Goal: Task Accomplishment & Management: Use online tool/utility

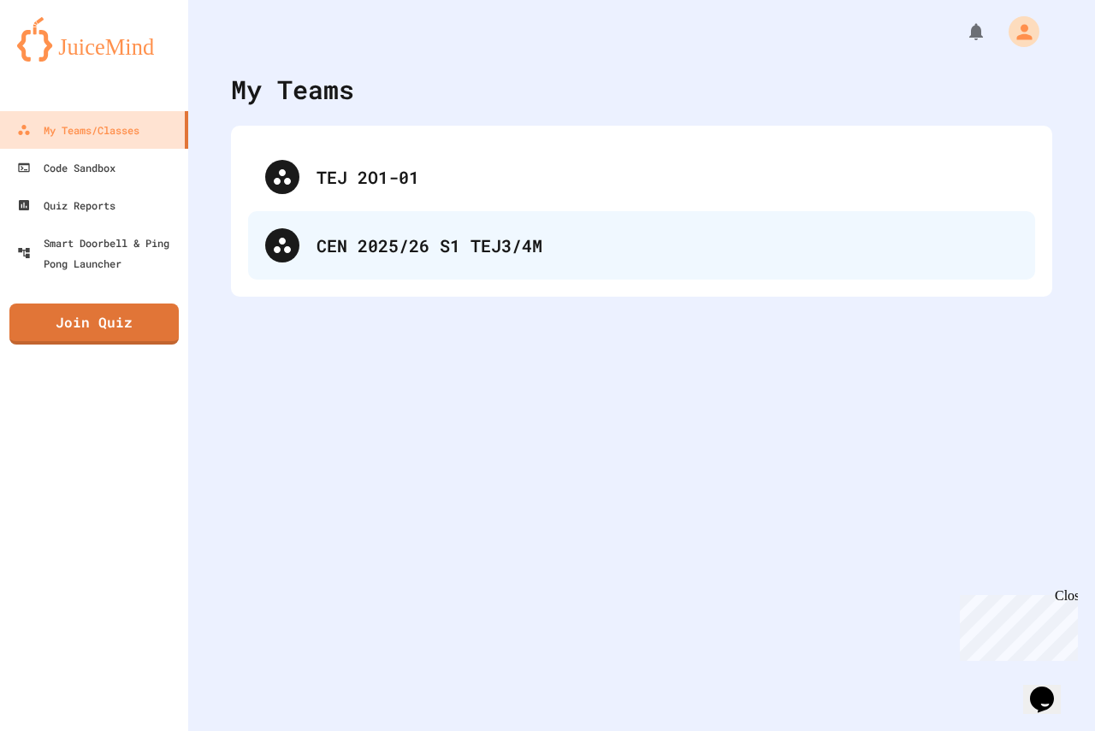
click at [527, 236] on div "CEN 2025/26 S1 TEJ3/4M" at bounding box center [666, 246] width 701 height 26
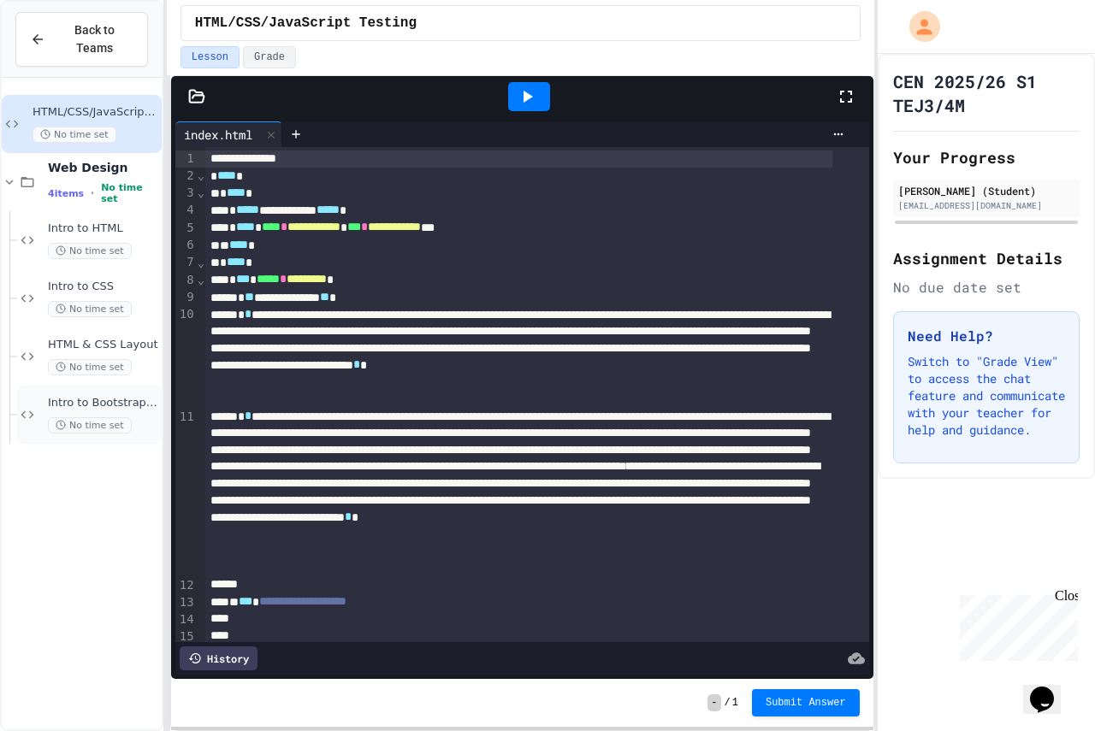
click at [107, 417] on span "No time set" at bounding box center [90, 425] width 84 height 16
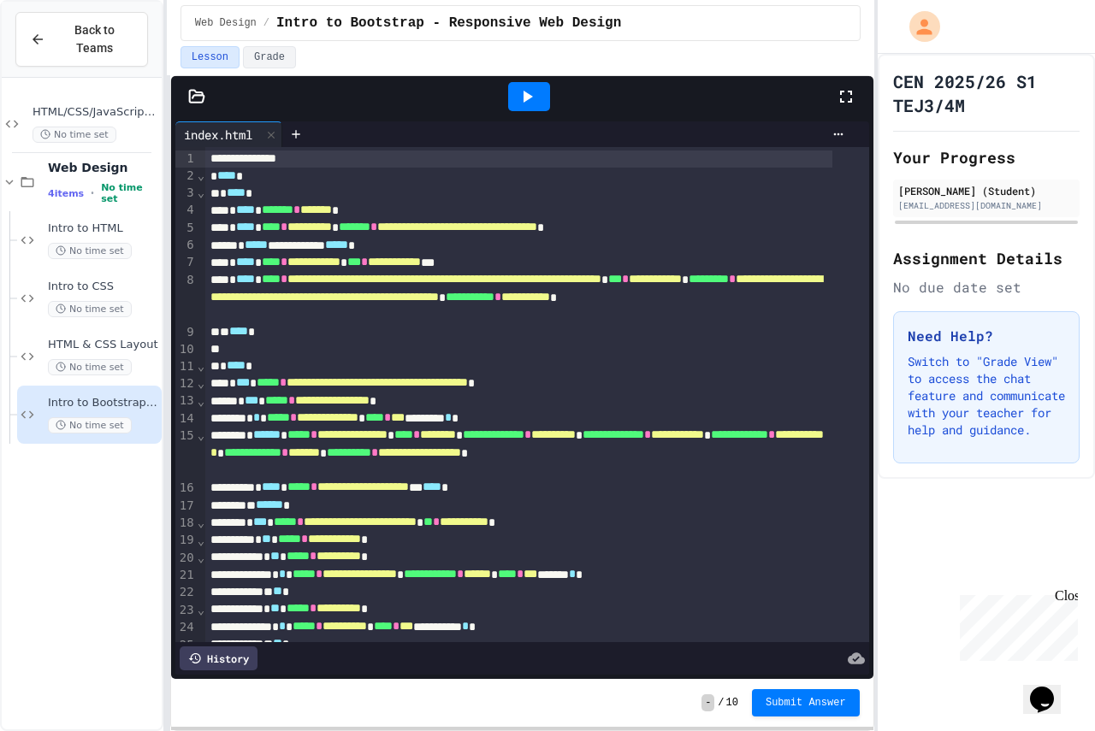
click at [529, 106] on icon at bounding box center [527, 96] width 21 height 21
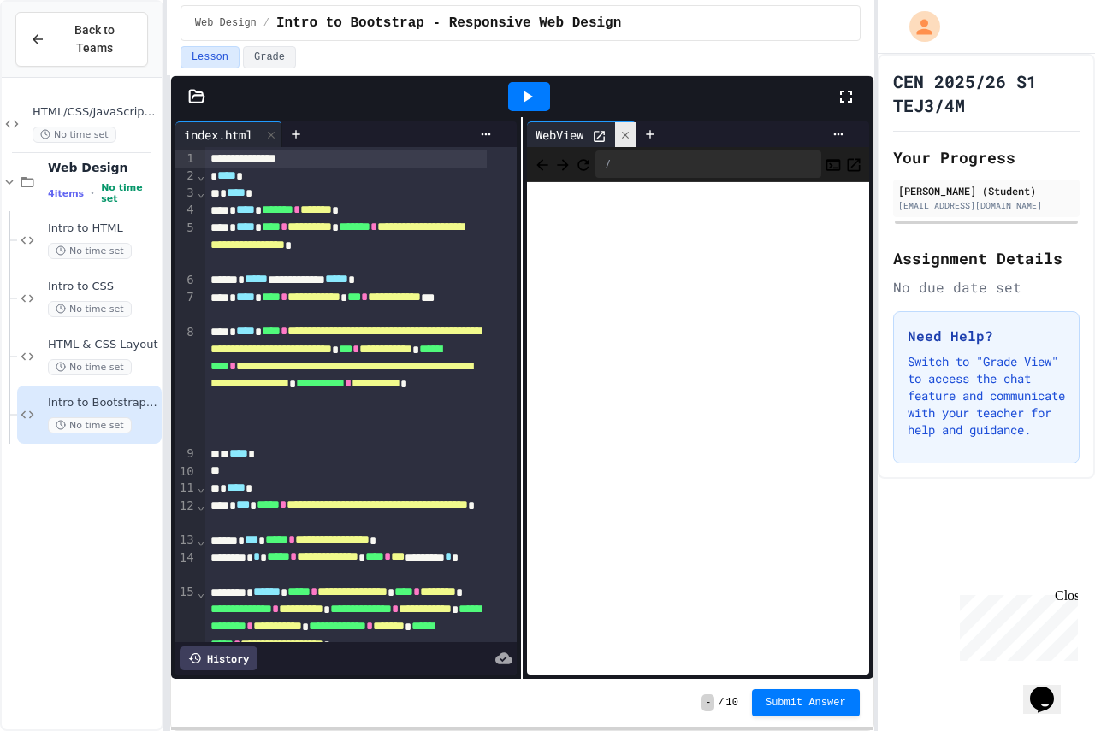
click at [620, 124] on div at bounding box center [625, 134] width 21 height 25
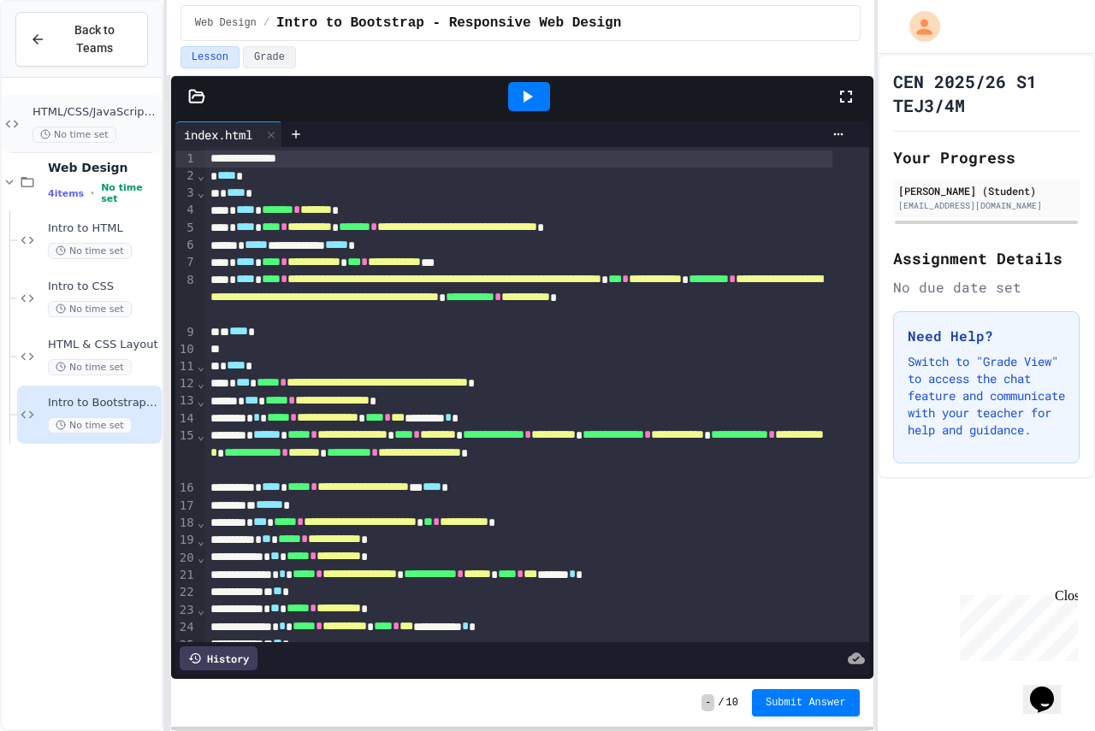
click at [68, 105] on span "HTML/CSS/JavaScript Testing" at bounding box center [96, 112] width 126 height 15
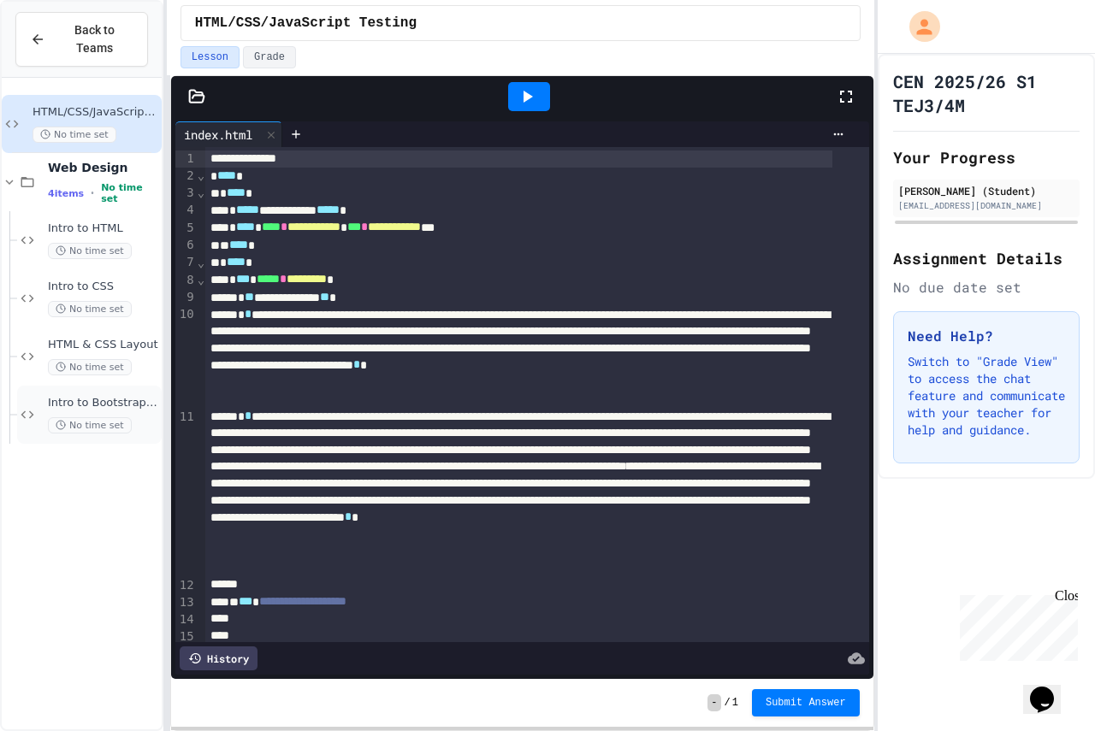
click at [103, 417] on span "No time set" at bounding box center [90, 425] width 84 height 16
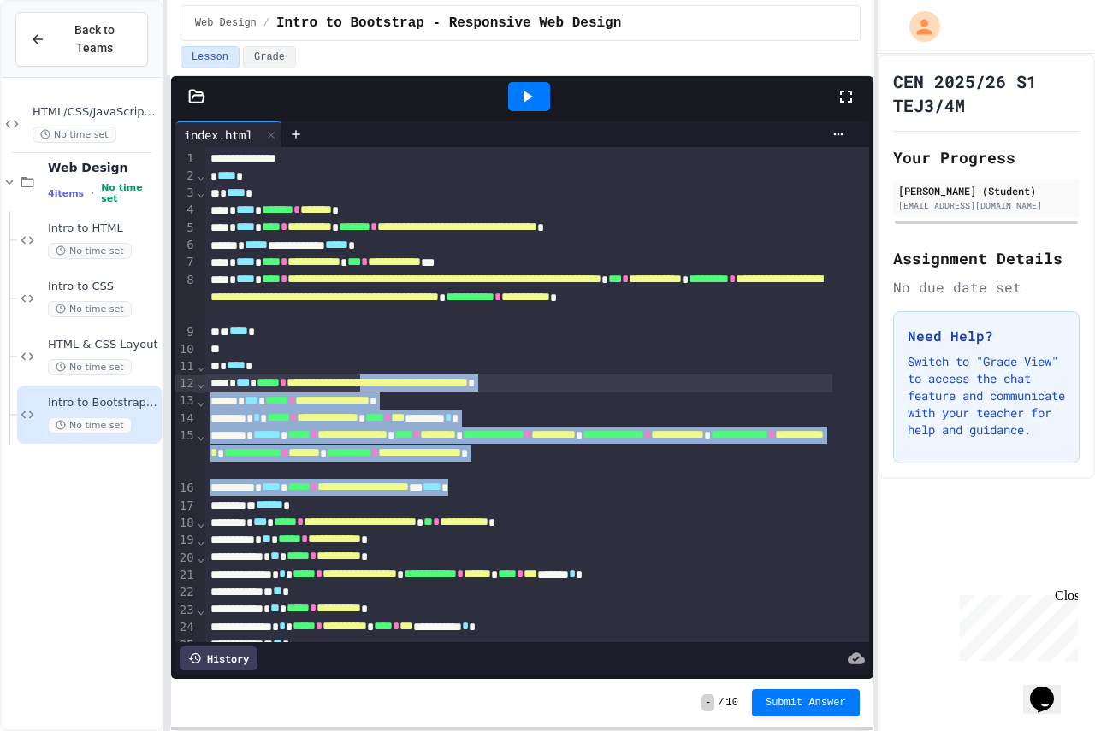
drag, startPoint x: 590, startPoint y: 495, endPoint x: 402, endPoint y: 375, distance: 223.5
click at [50, 513] on div "HTML/CSS/JavaScript Testing No time set Web Design 4 items • No time set Intro …" at bounding box center [82, 413] width 160 height 656
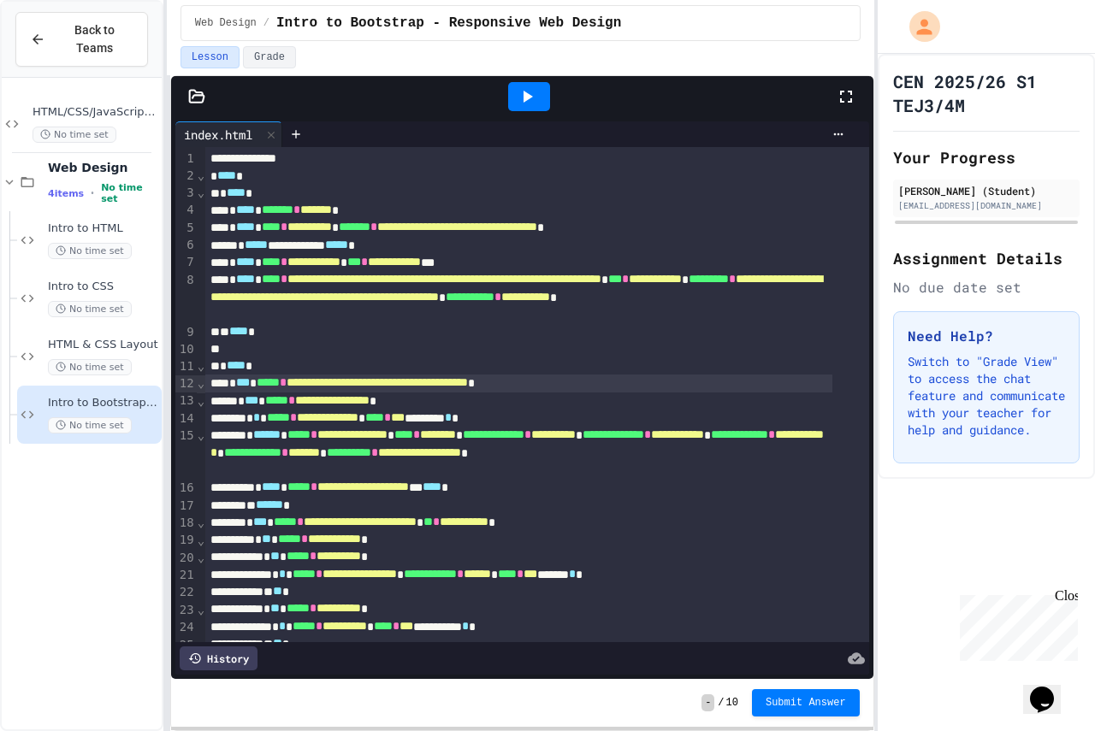
click at [57, 501] on div "HTML/CSS/JavaScript Testing No time set Web Design 4 items • No time set Intro …" at bounding box center [82, 413] width 160 height 656
click at [192, 458] on div "15" at bounding box center [185, 454] width 21 height 52
click at [198, 442] on span "⌄" at bounding box center [201, 436] width 9 height 14
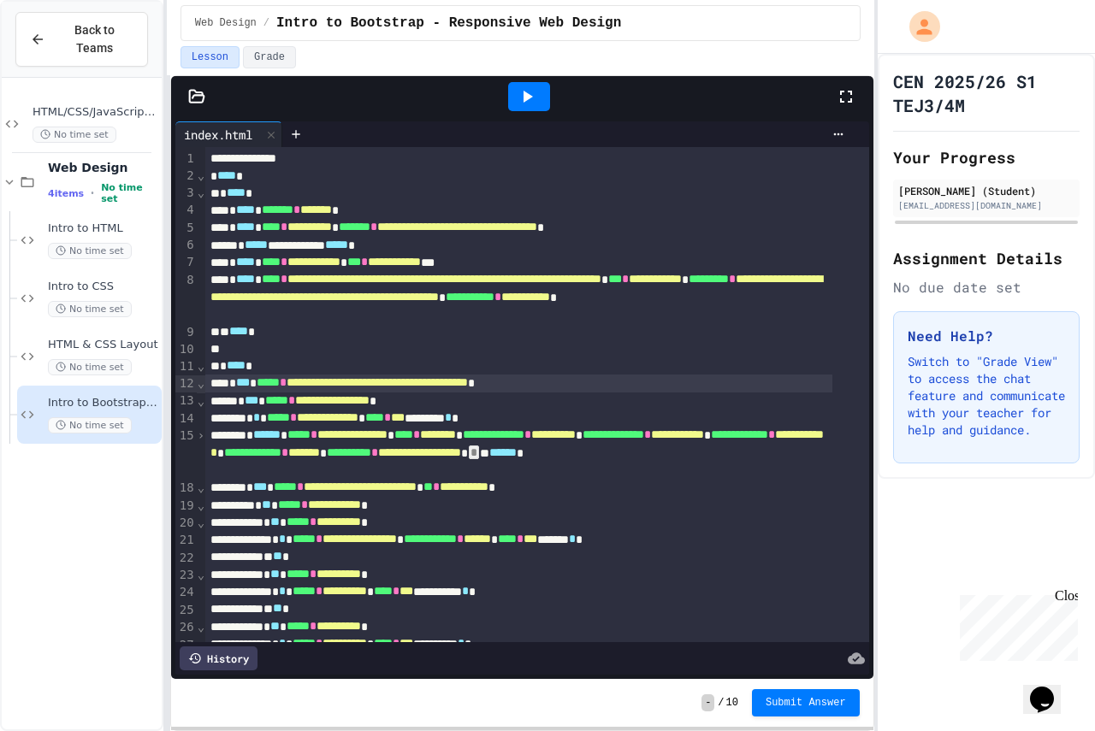
click at [198, 435] on span "›" at bounding box center [201, 436] width 9 height 14
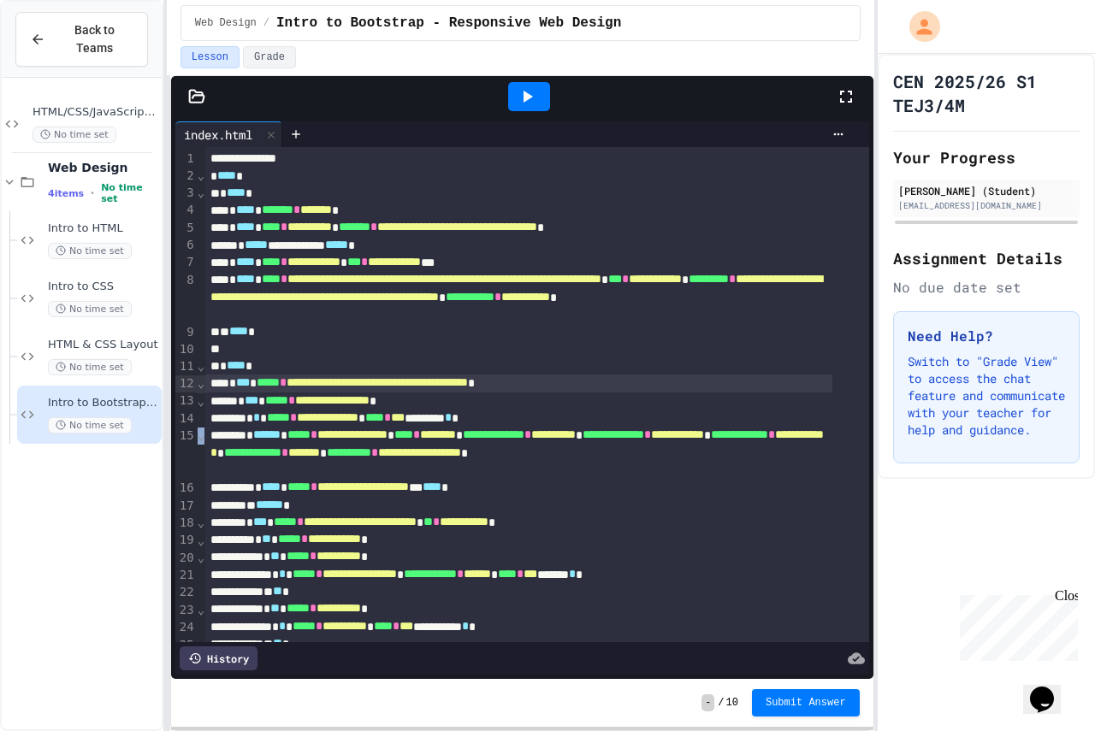
click at [198, 435] on span "⌄" at bounding box center [201, 436] width 9 height 14
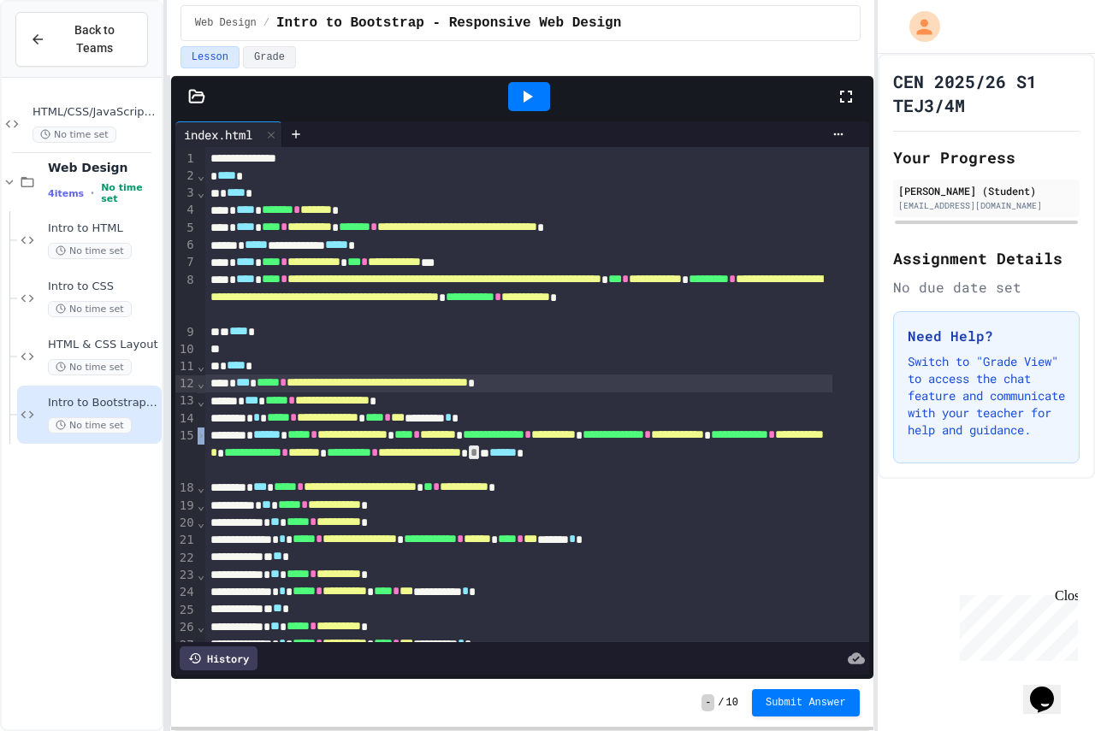
click at [198, 435] on span "›" at bounding box center [201, 436] width 9 height 14
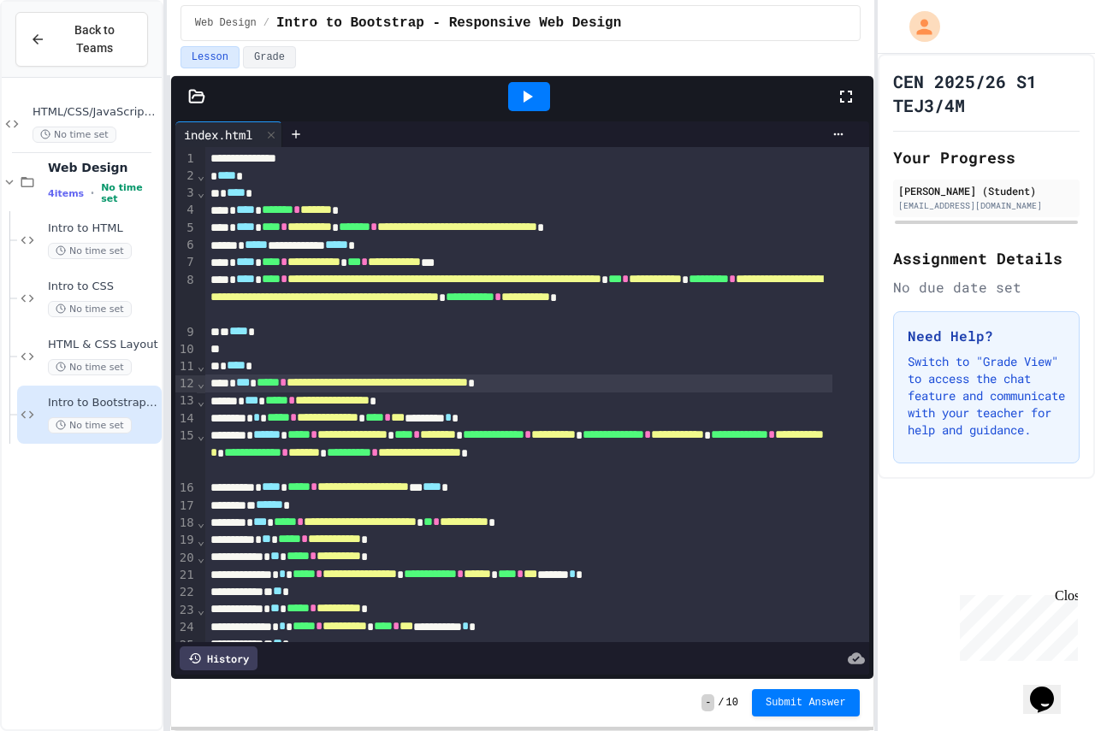
click at [198, 435] on span "⌄" at bounding box center [201, 436] width 9 height 14
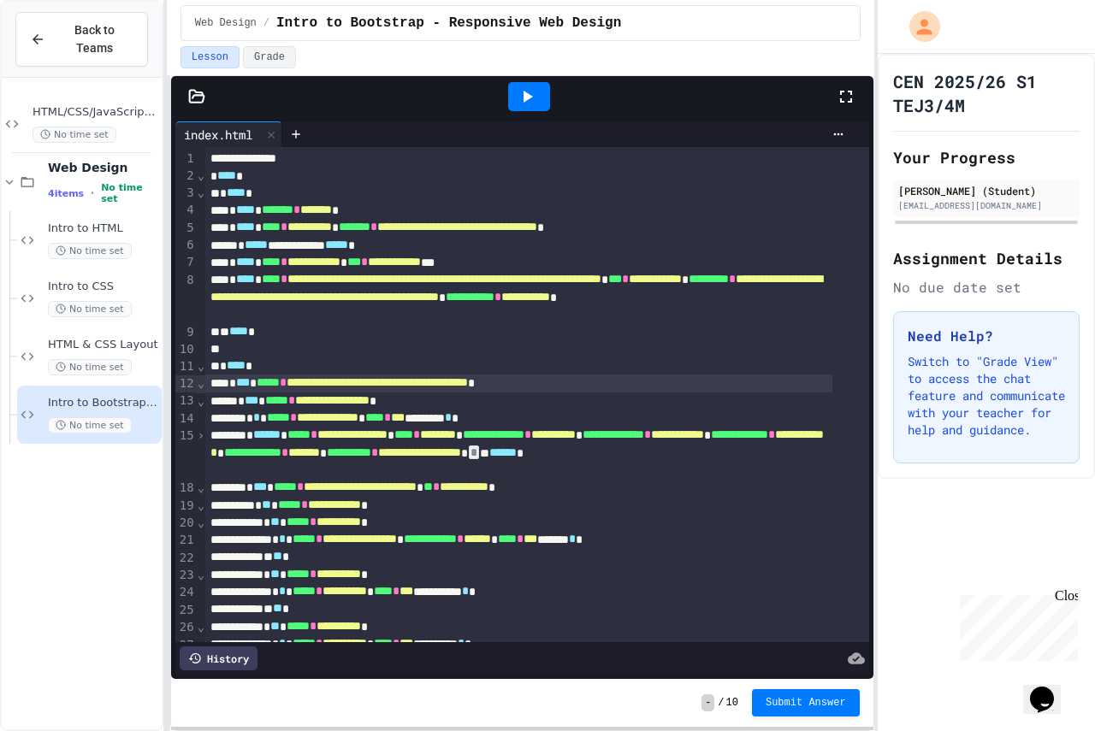
click at [198, 435] on span "›" at bounding box center [201, 436] width 9 height 14
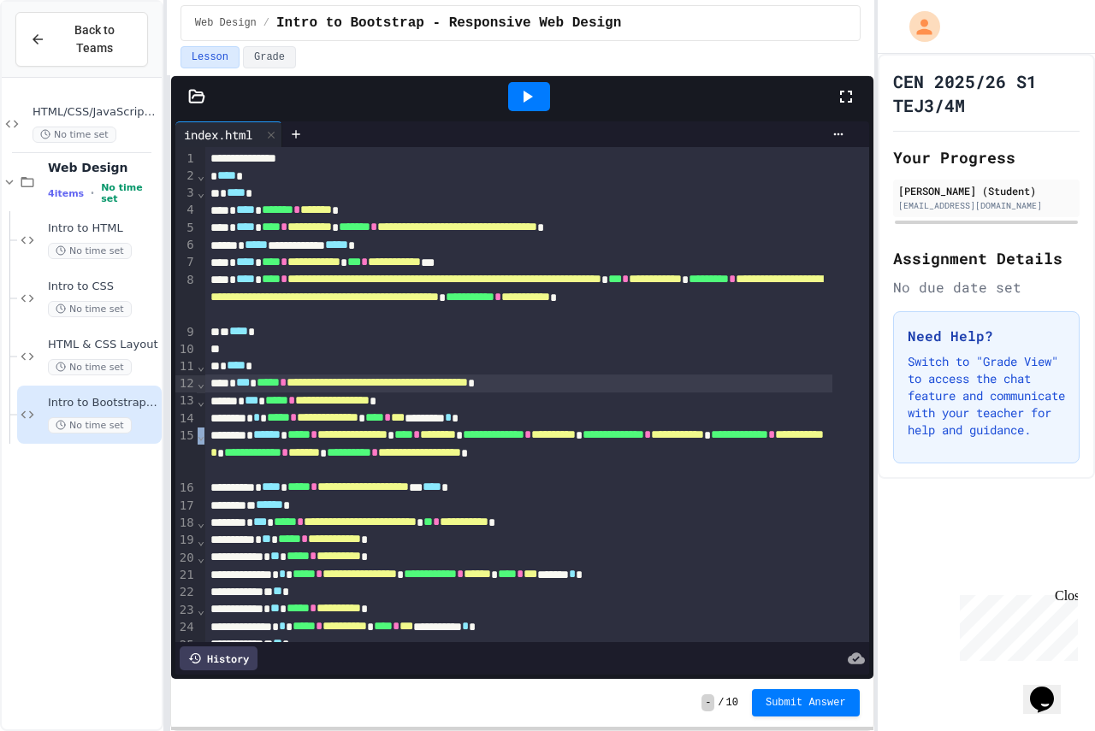
click at [198, 435] on span "⌄" at bounding box center [201, 436] width 9 height 14
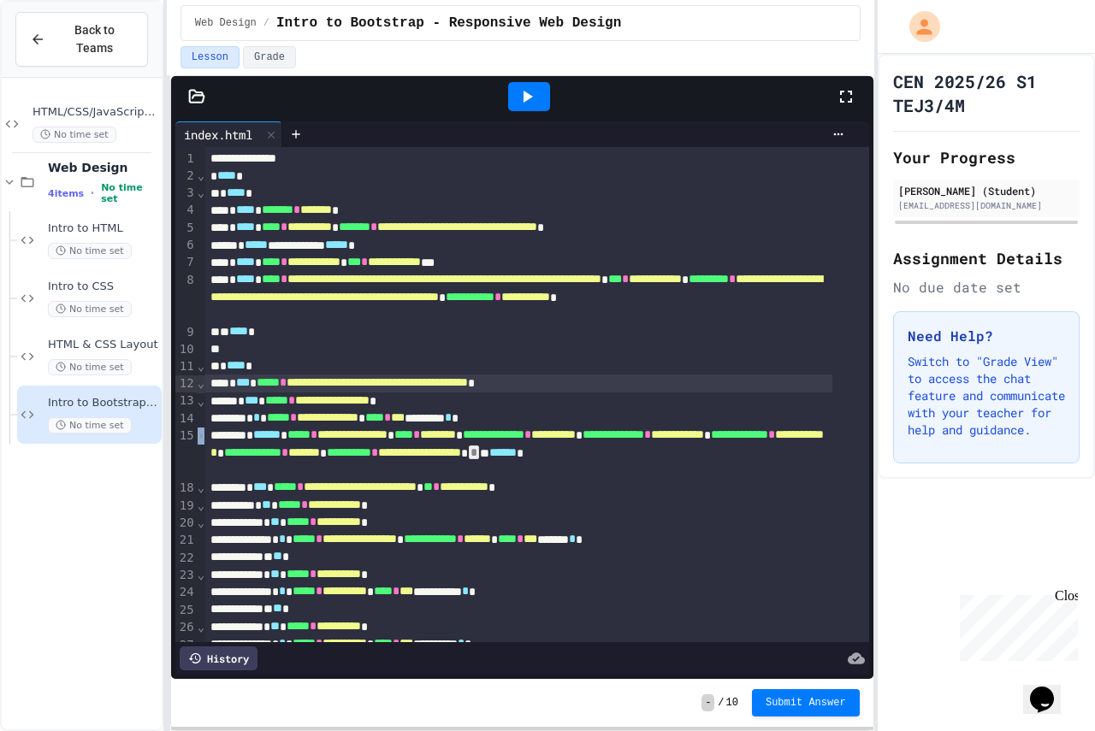
click at [198, 435] on span "›" at bounding box center [201, 436] width 9 height 14
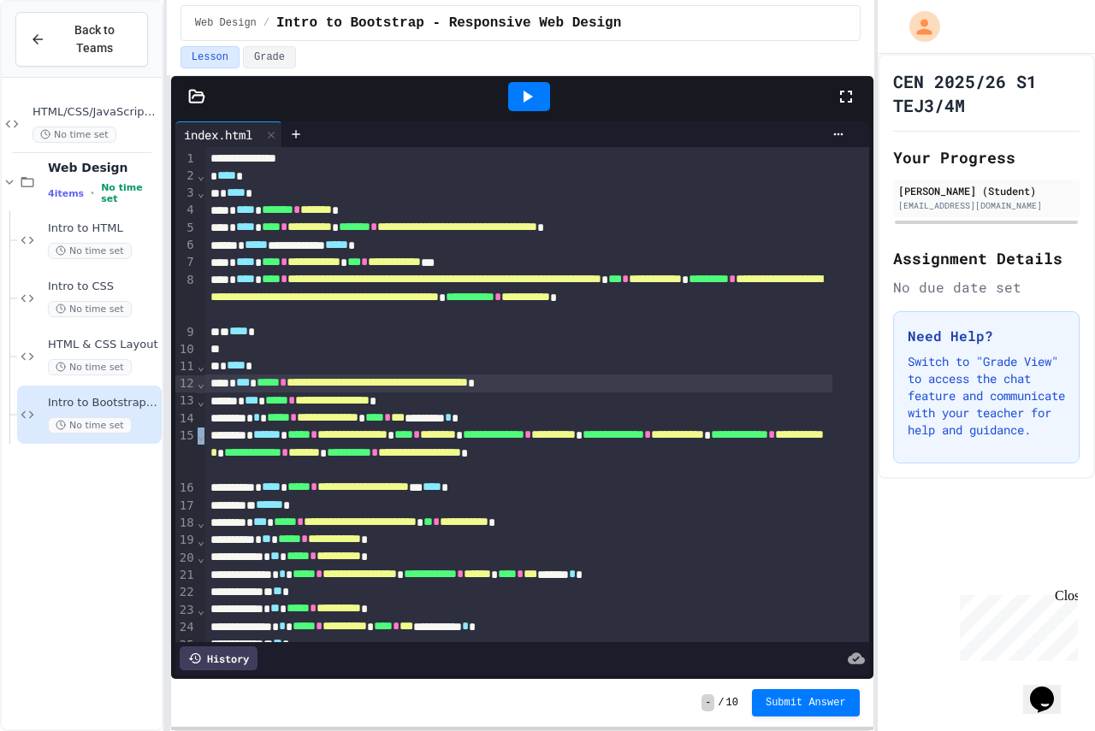
click at [198, 435] on span "⌄" at bounding box center [201, 436] width 9 height 14
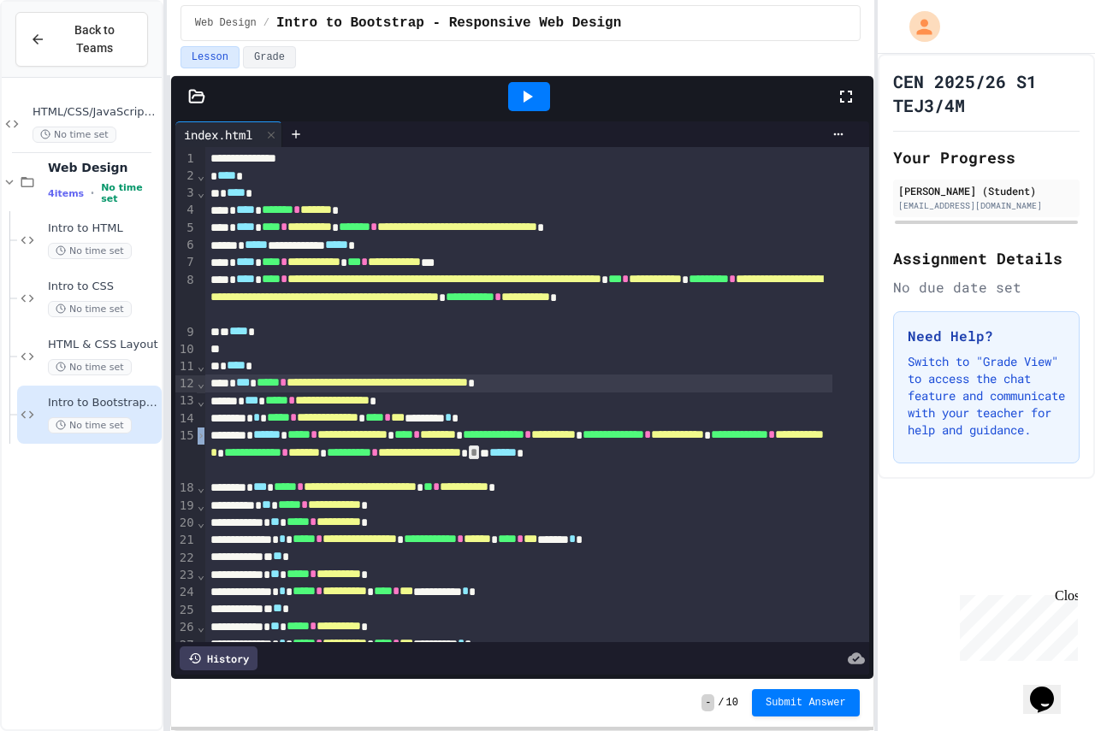
click at [197, 492] on span "⌄" at bounding box center [201, 488] width 9 height 14
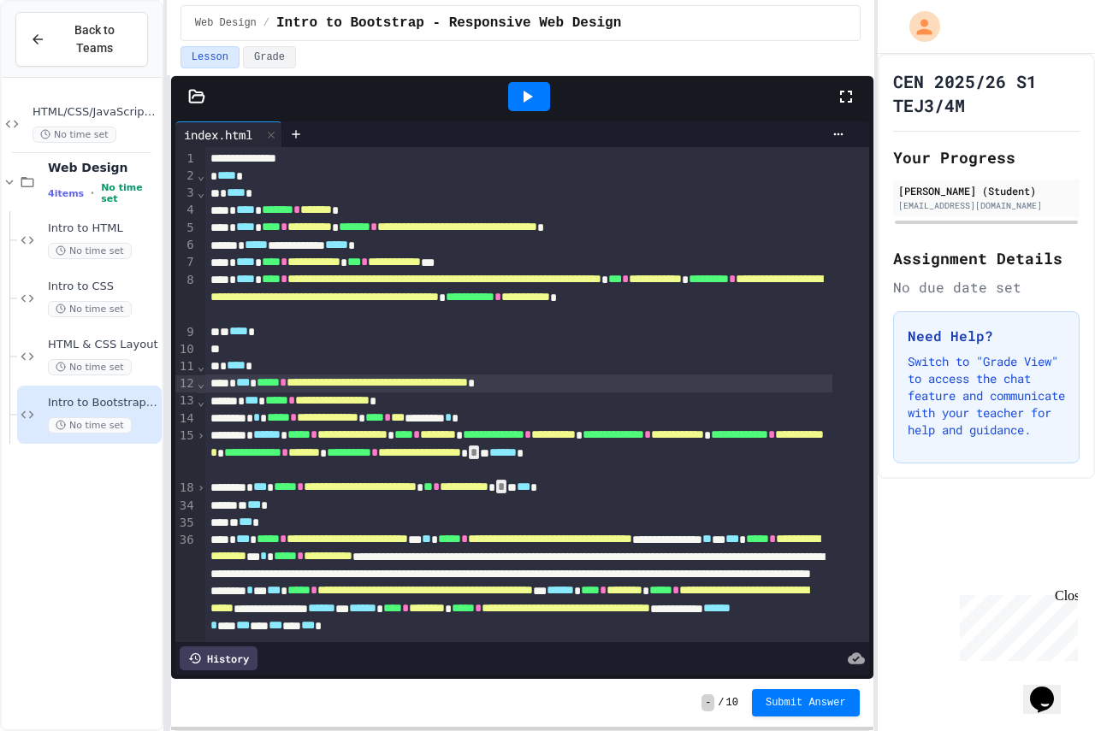
click at [198, 491] on span "›" at bounding box center [201, 488] width 9 height 14
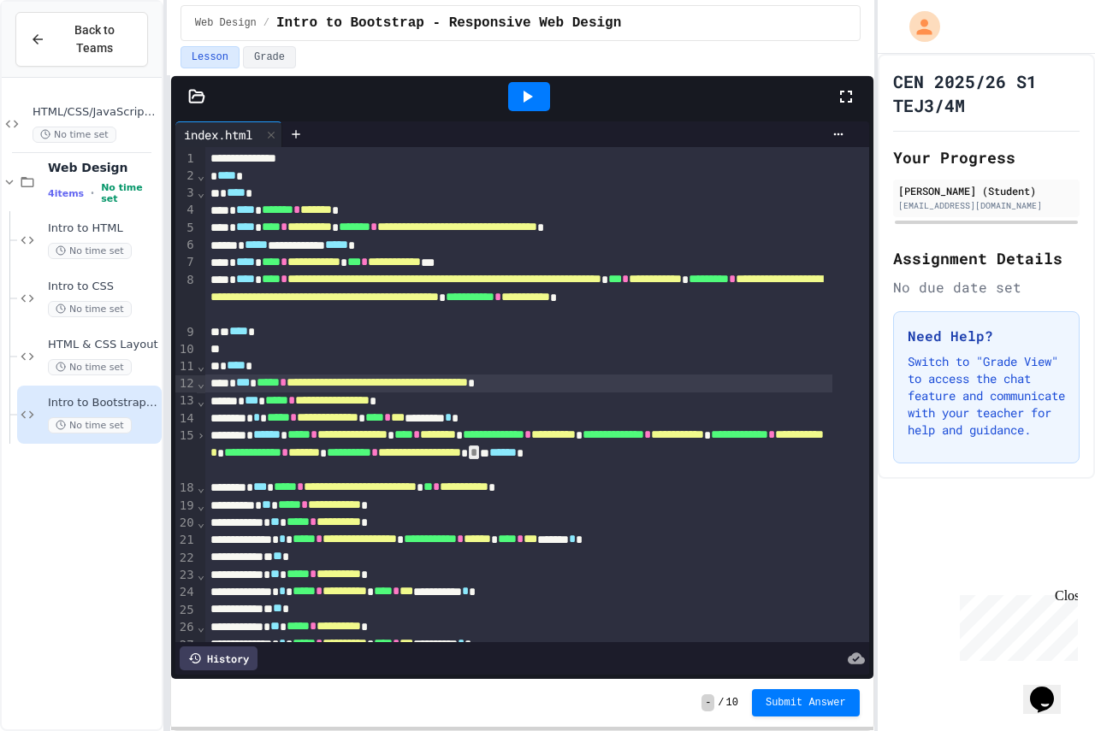
click at [198, 499] on span "⌄" at bounding box center [201, 506] width 9 height 14
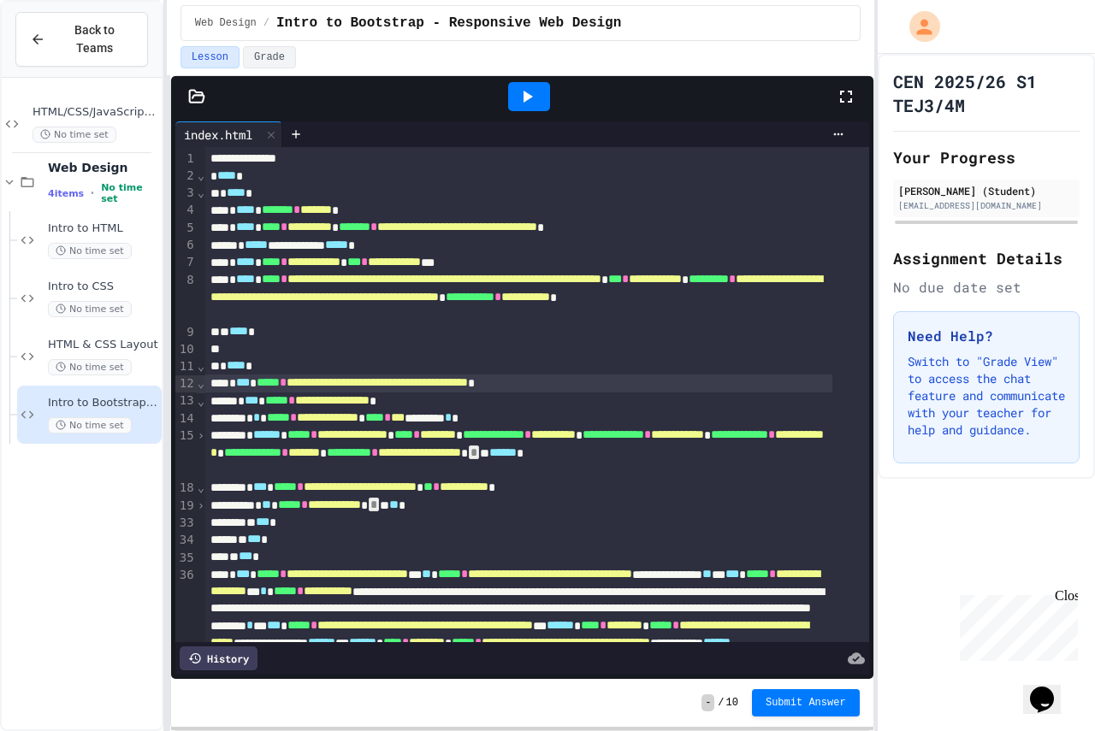
click at [198, 509] on span "›" at bounding box center [201, 506] width 9 height 14
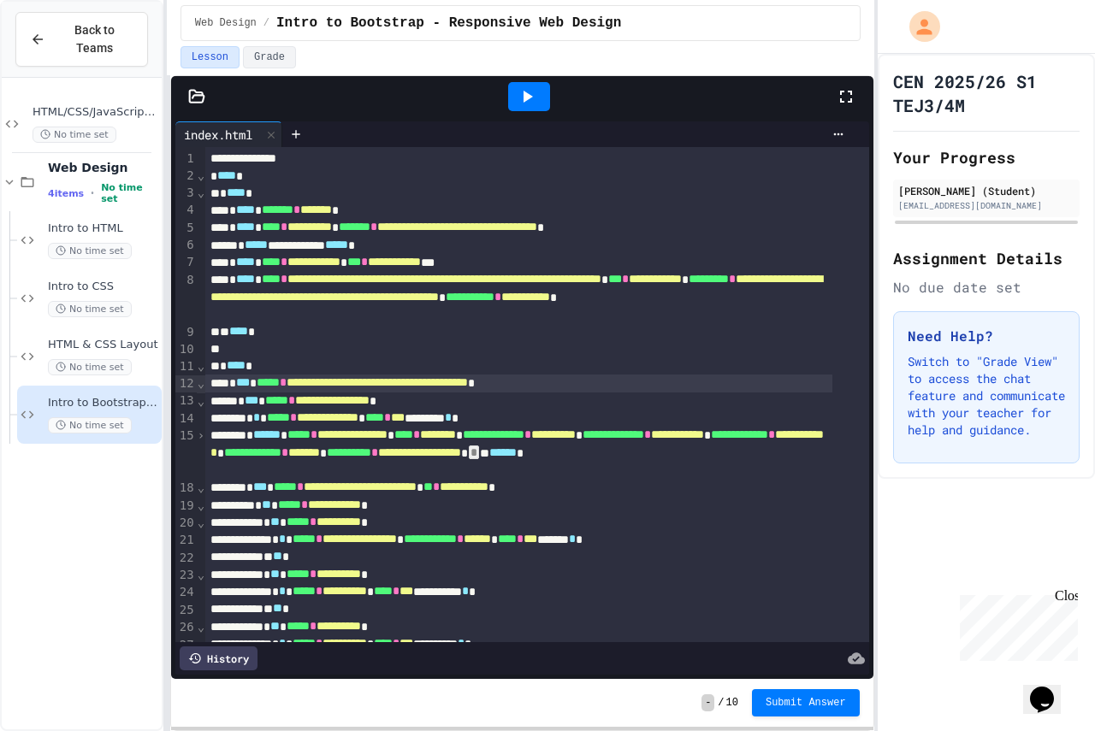
click at [200, 505] on span "⌄" at bounding box center [201, 506] width 9 height 14
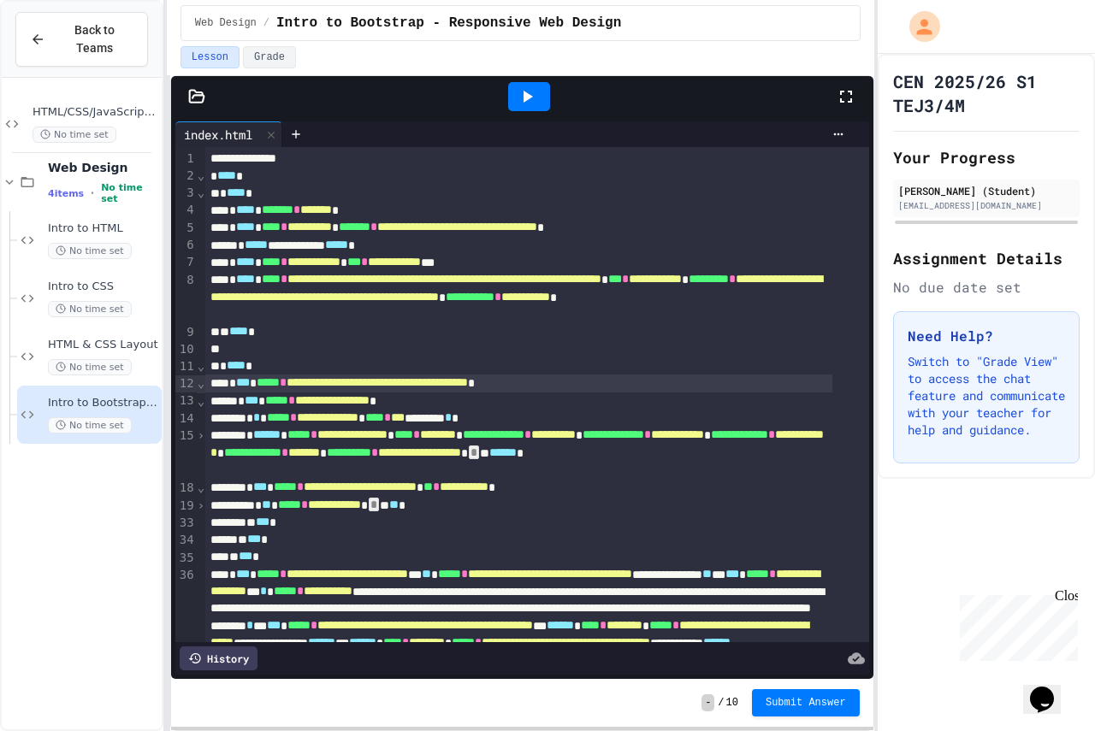
click at [197, 504] on span "›" at bounding box center [201, 506] width 9 height 14
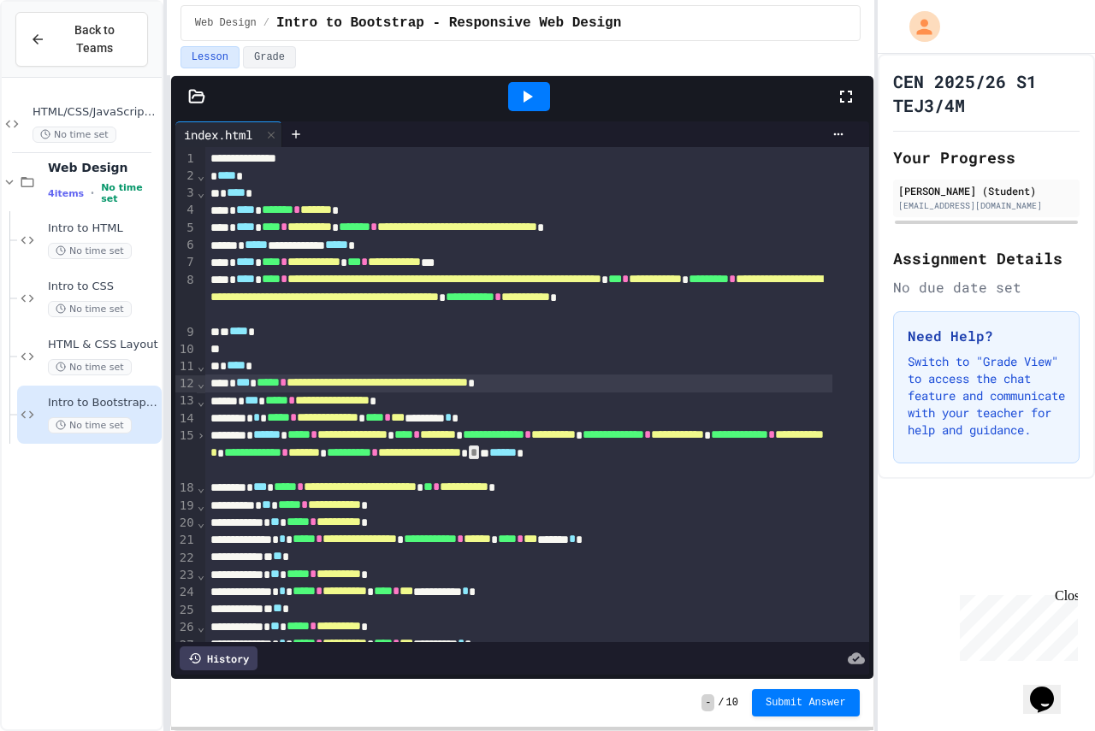
click at [198, 582] on span "⌄" at bounding box center [201, 575] width 9 height 14
click at [198, 588] on span "⌄" at bounding box center [201, 593] width 9 height 14
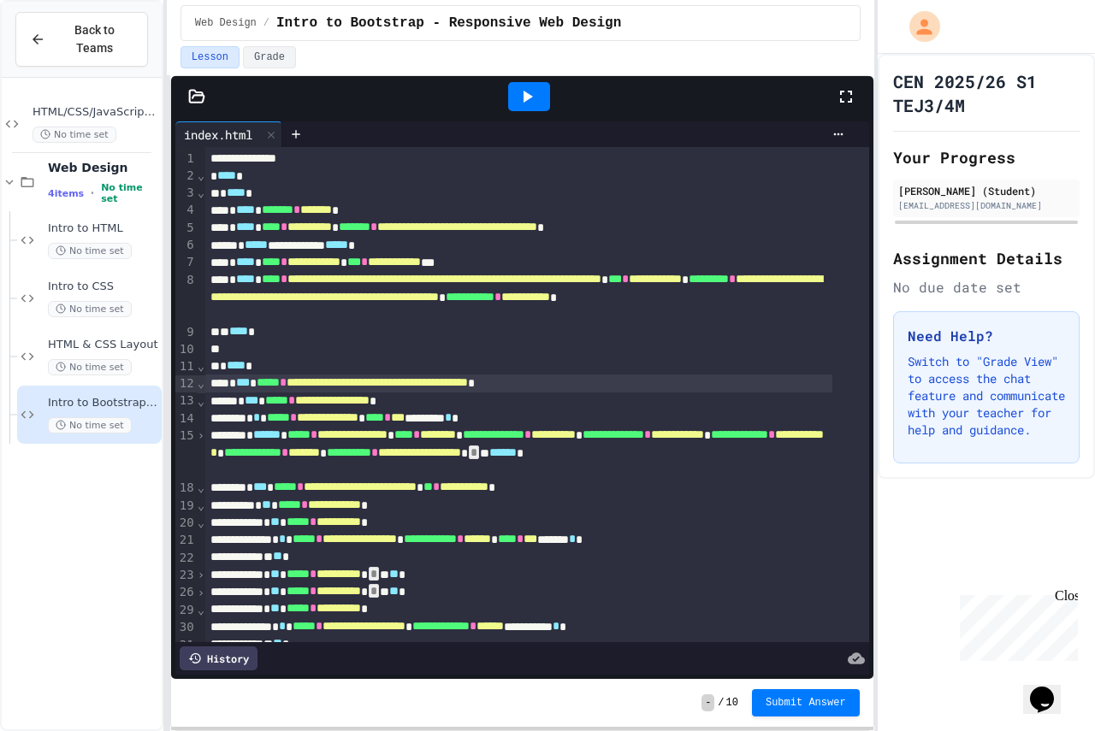
click at [197, 607] on span "⌄" at bounding box center [201, 610] width 9 height 14
click at [198, 529] on span "⌄" at bounding box center [201, 523] width 9 height 14
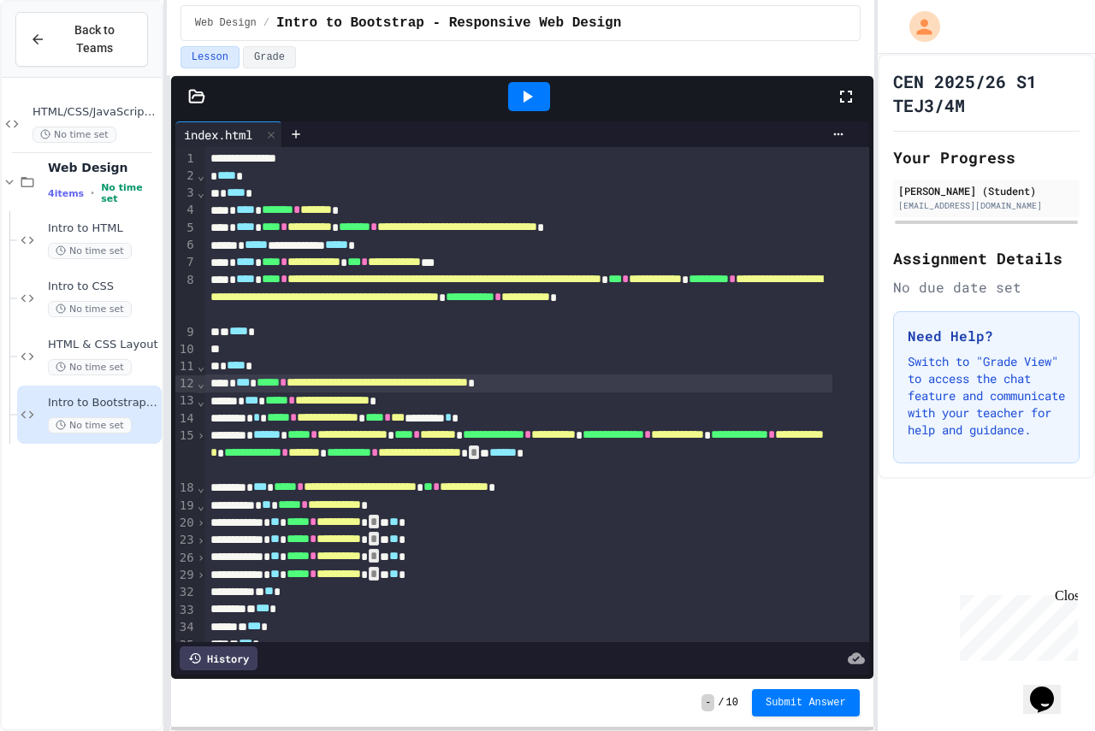
click at [200, 511] on span "⌄" at bounding box center [201, 506] width 9 height 14
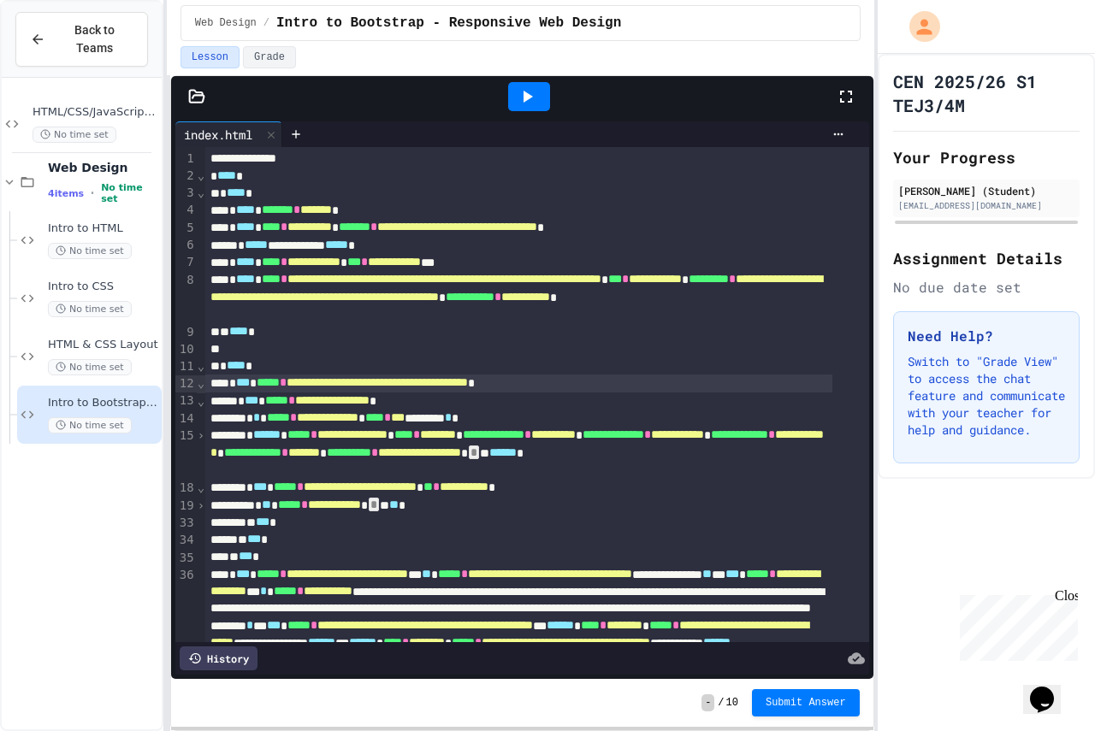
click at [197, 489] on span "⌄" at bounding box center [201, 488] width 9 height 14
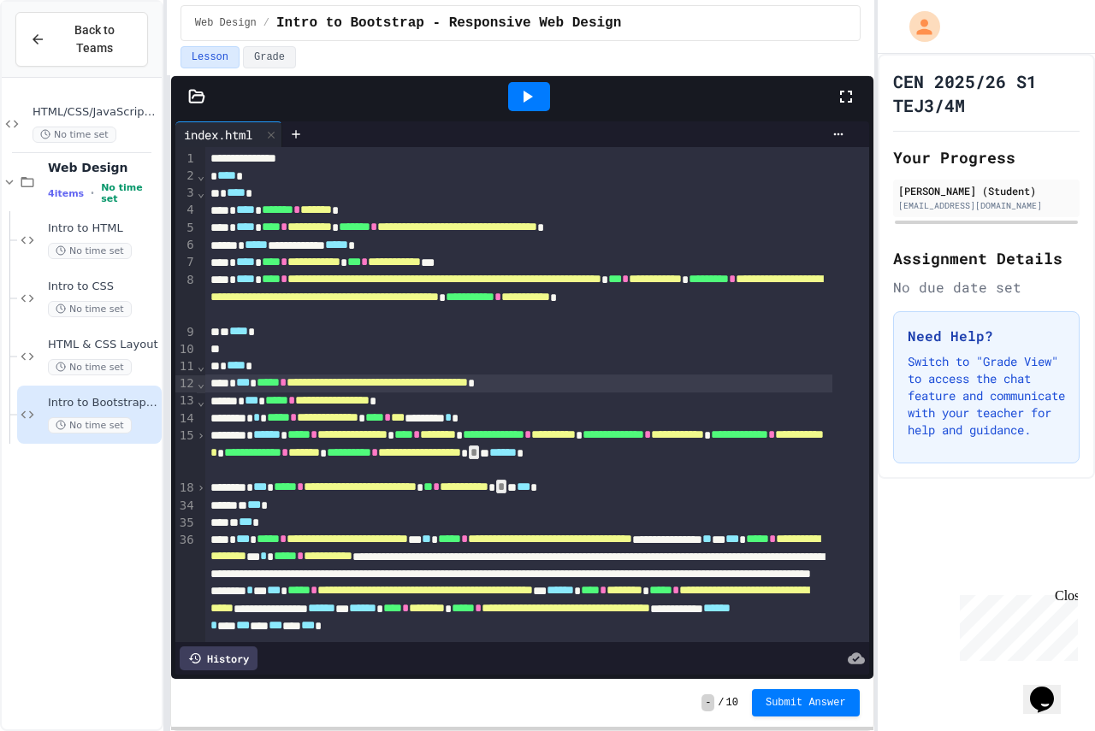
click at [506, 491] on span "*" at bounding box center [501, 487] width 10 height 14
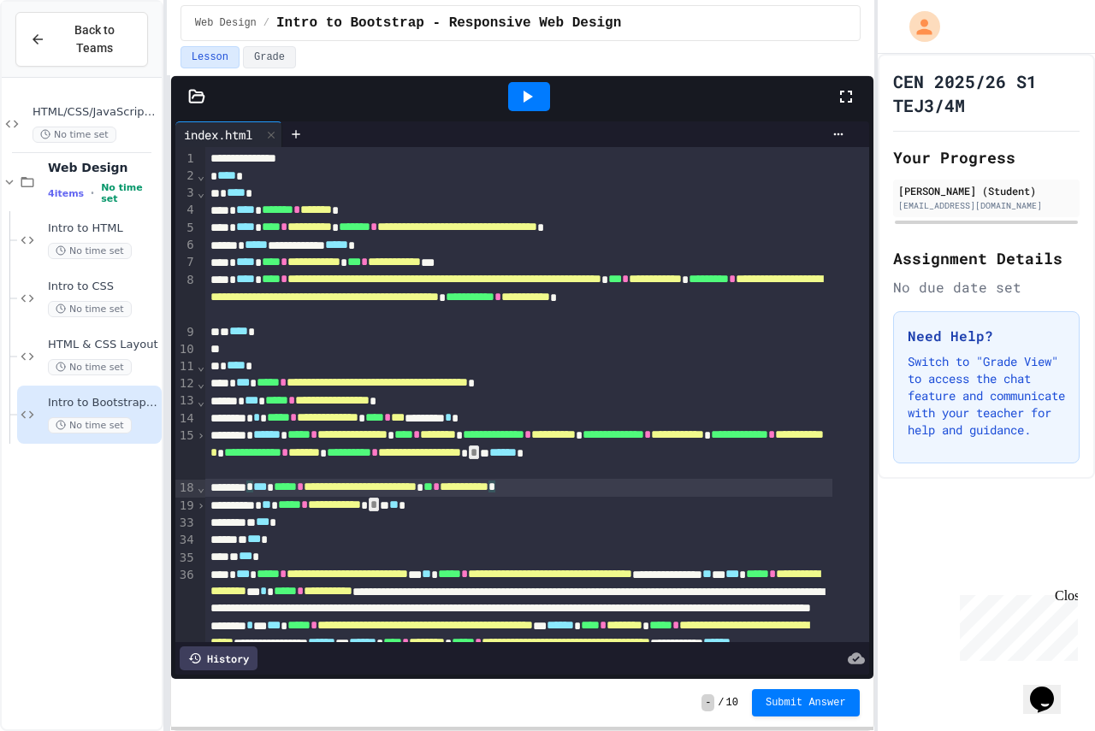
click at [200, 489] on span "⌄" at bounding box center [201, 488] width 9 height 14
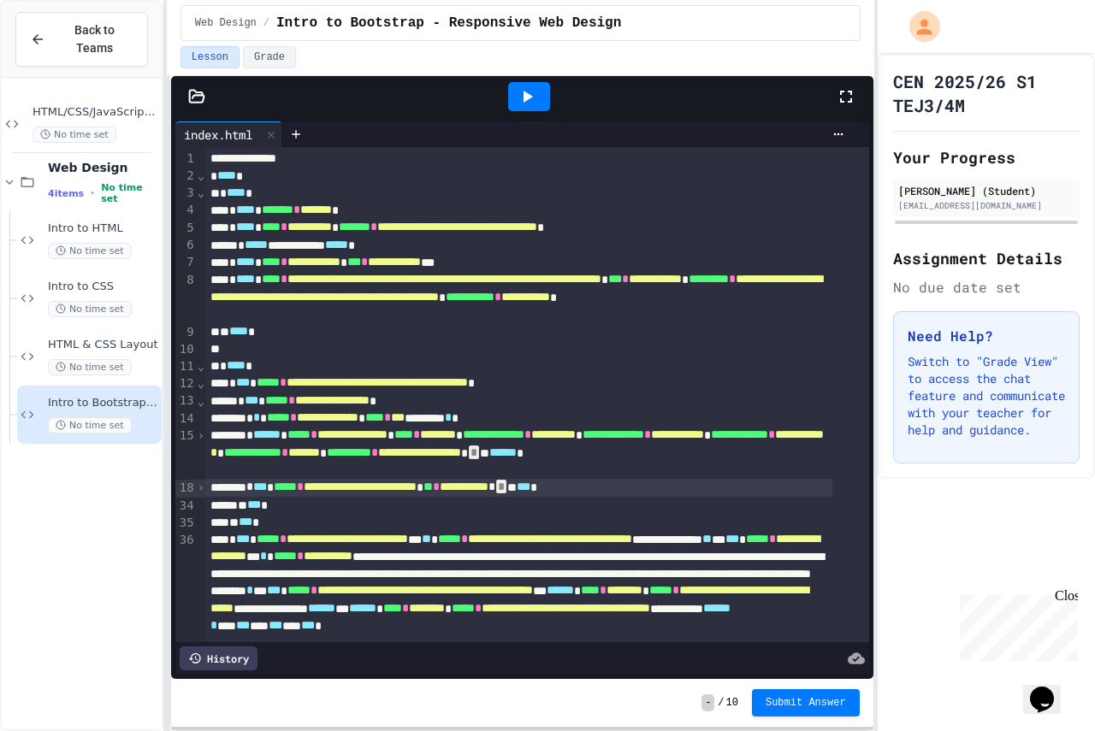
click at [199, 196] on span "⌄" at bounding box center [201, 193] width 9 height 14
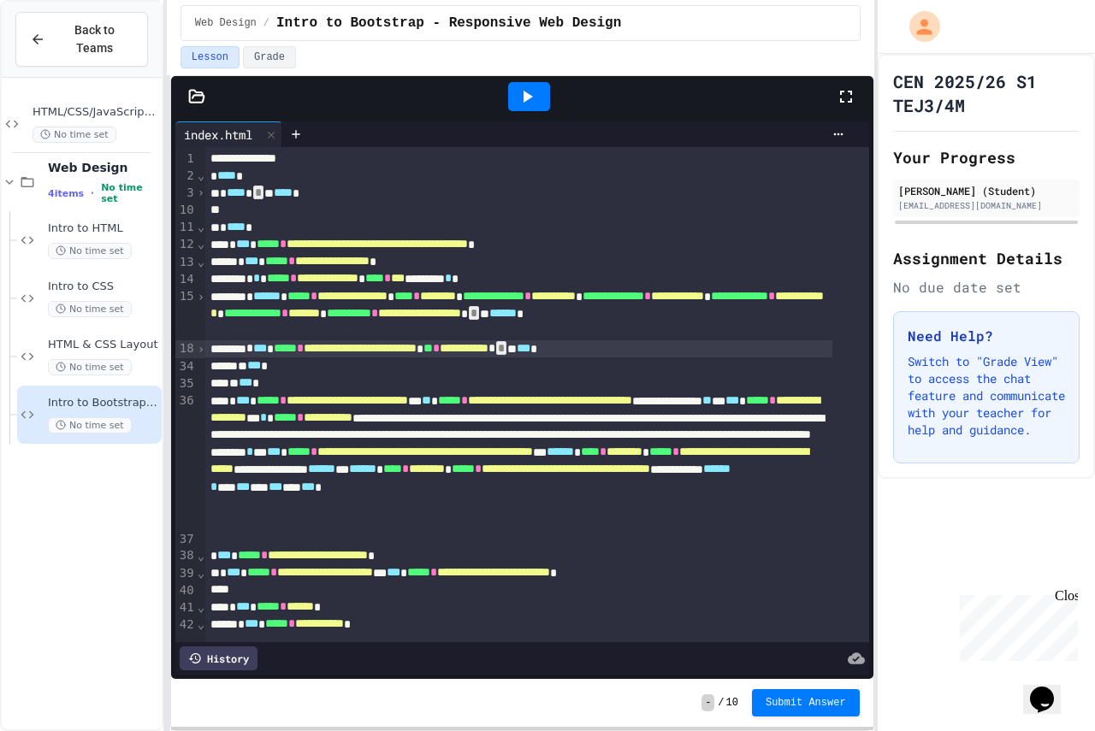
click at [200, 179] on span "⌄" at bounding box center [201, 176] width 9 height 14
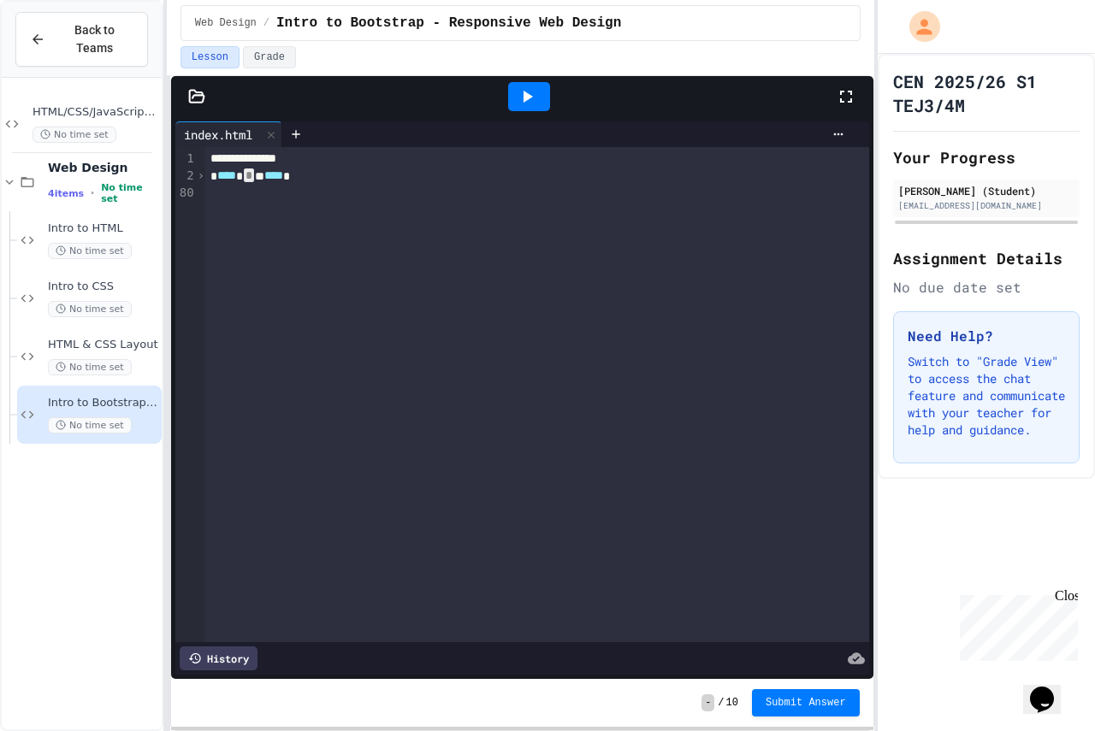
click at [200, 179] on span "›" at bounding box center [201, 176] width 9 height 14
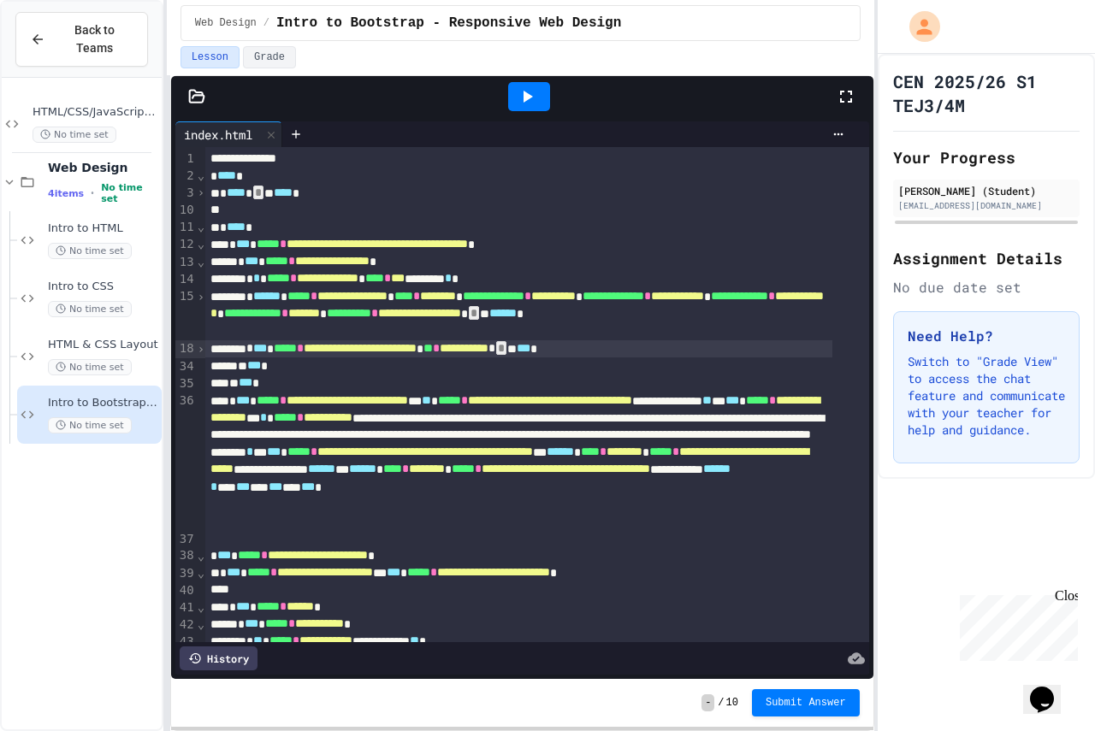
click at [200, 192] on span "›" at bounding box center [201, 193] width 9 height 14
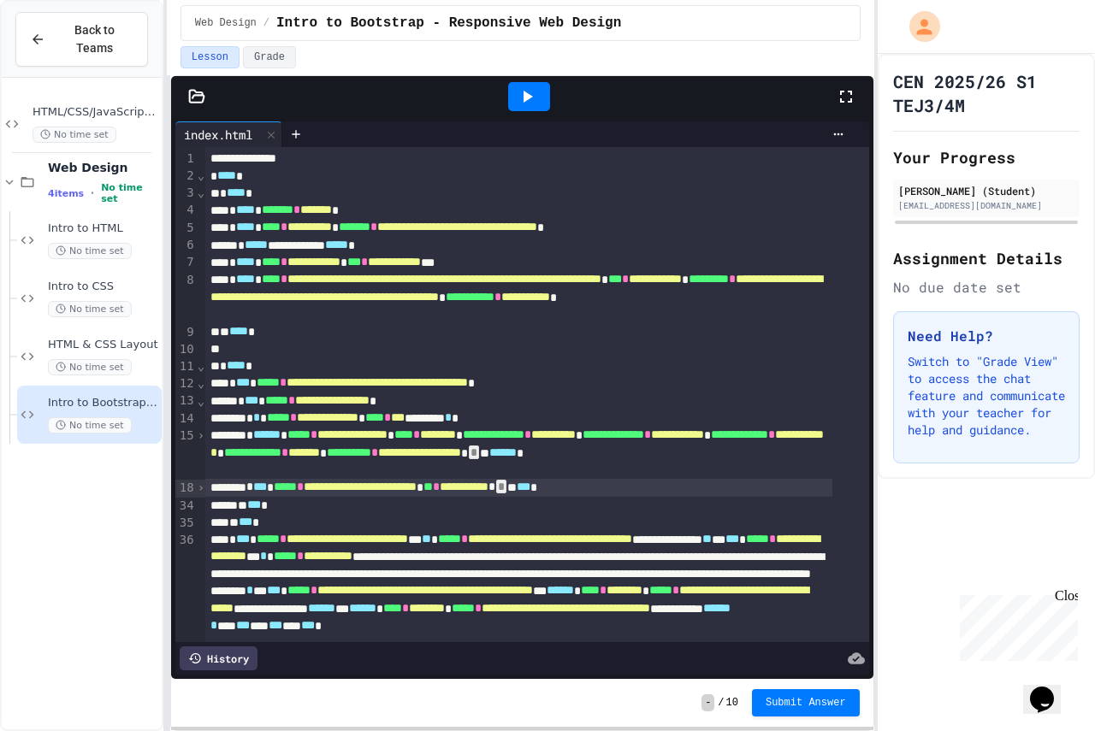
click at [198, 370] on span "⌄" at bounding box center [201, 366] width 9 height 14
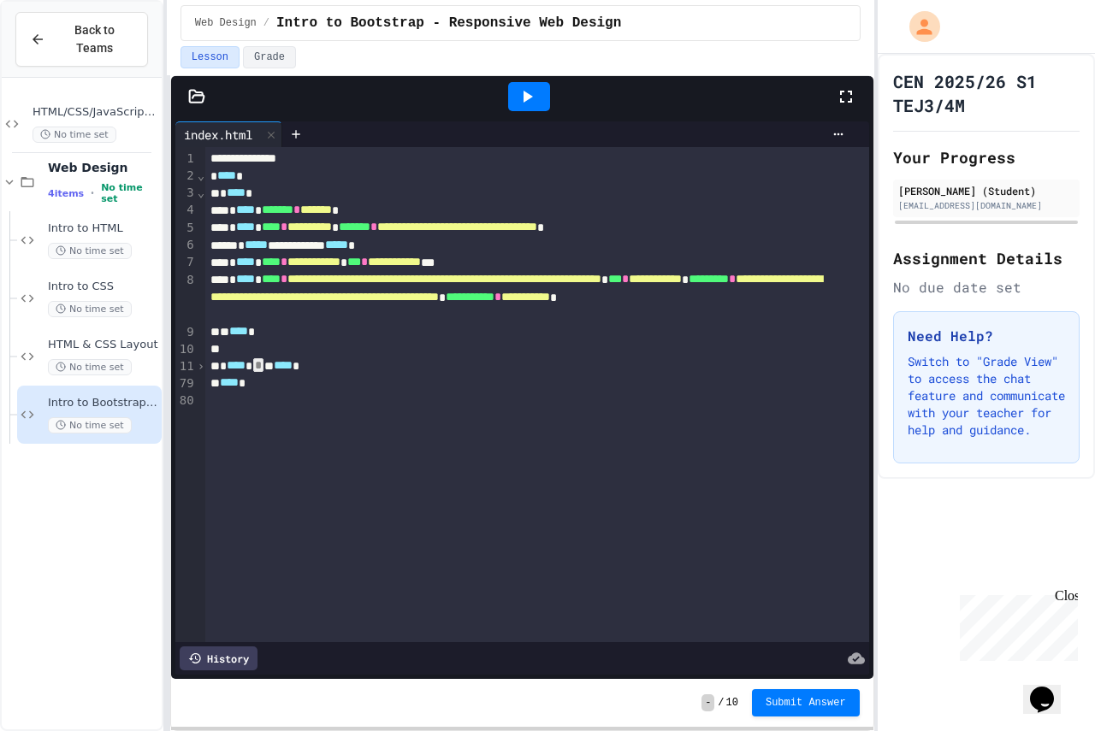
click at [198, 370] on span "›" at bounding box center [201, 366] width 9 height 14
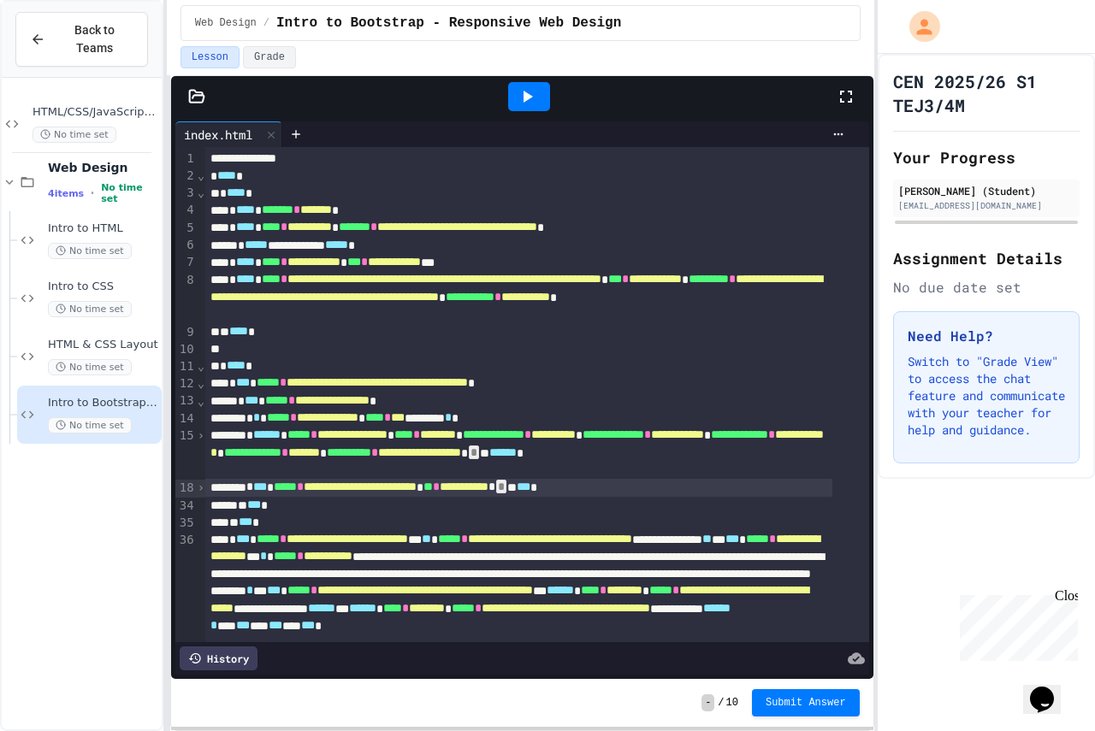
click at [199, 435] on span "›" at bounding box center [201, 436] width 9 height 14
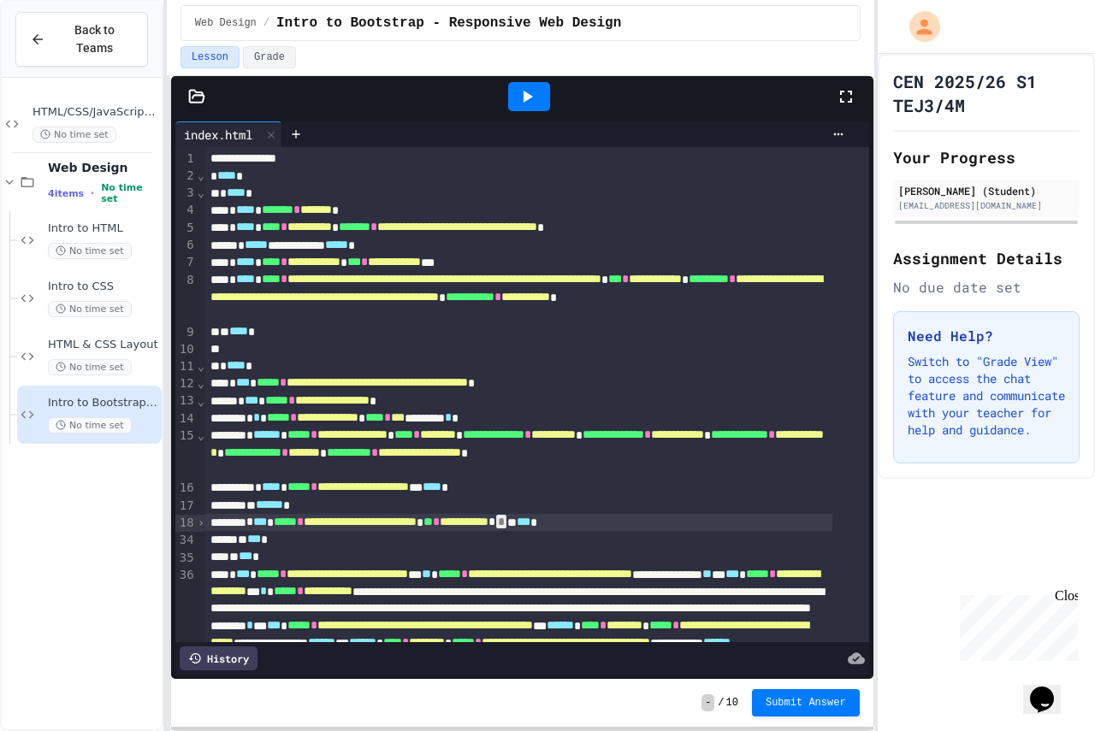
click at [197, 522] on span "›" at bounding box center [201, 523] width 9 height 14
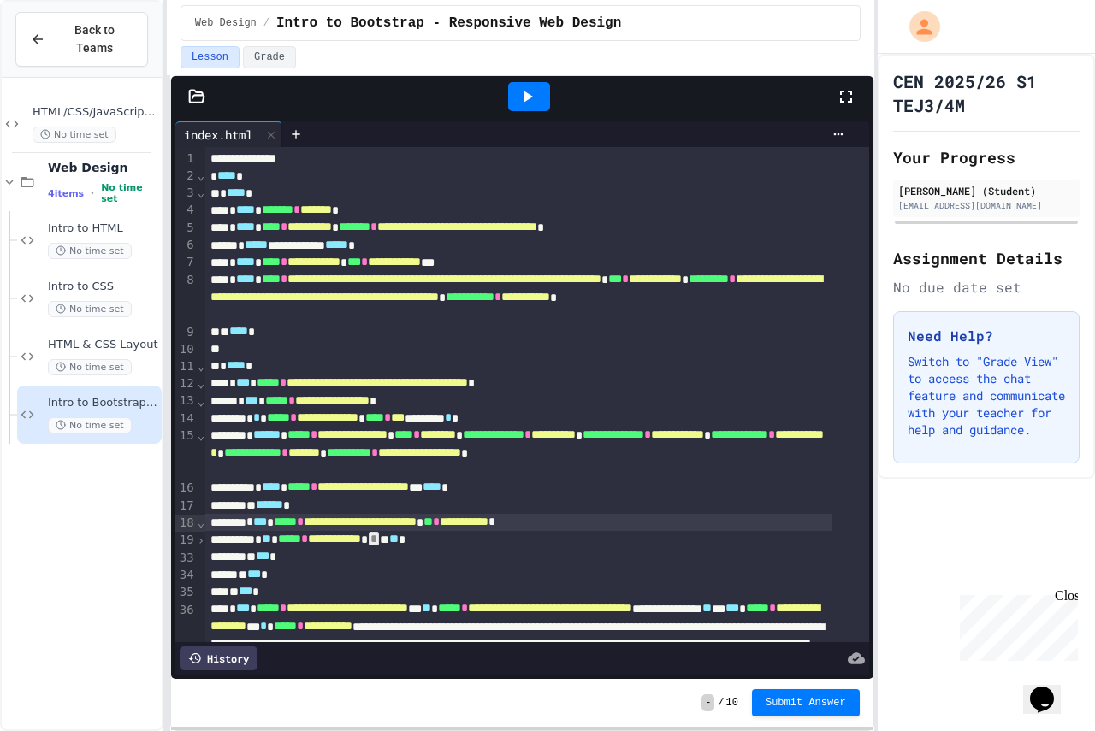
scroll to position [257, 0]
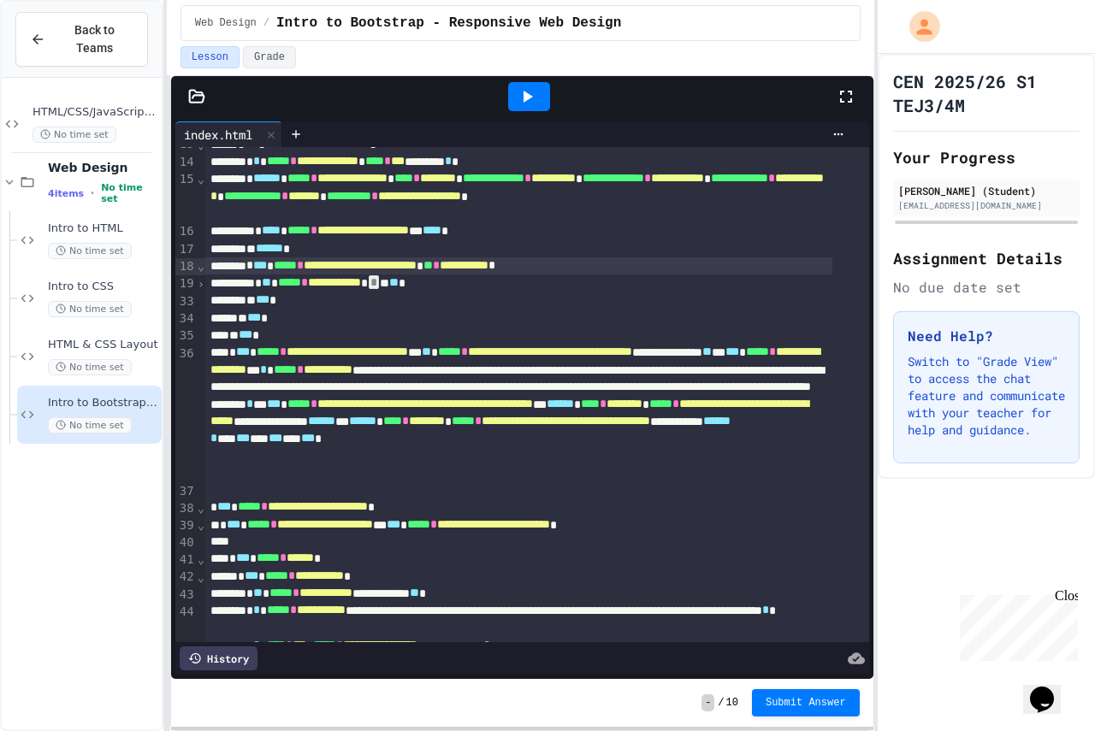
click at [197, 287] on span "›" at bounding box center [201, 284] width 9 height 14
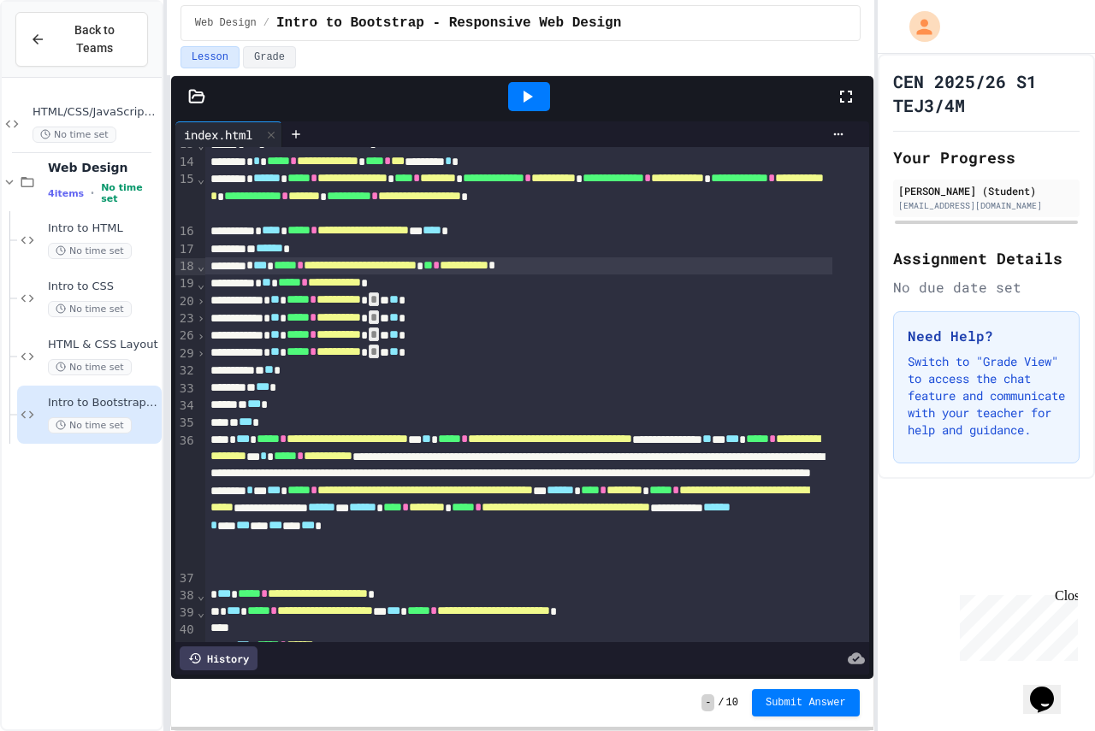
click at [201, 302] on span "›" at bounding box center [201, 301] width 9 height 14
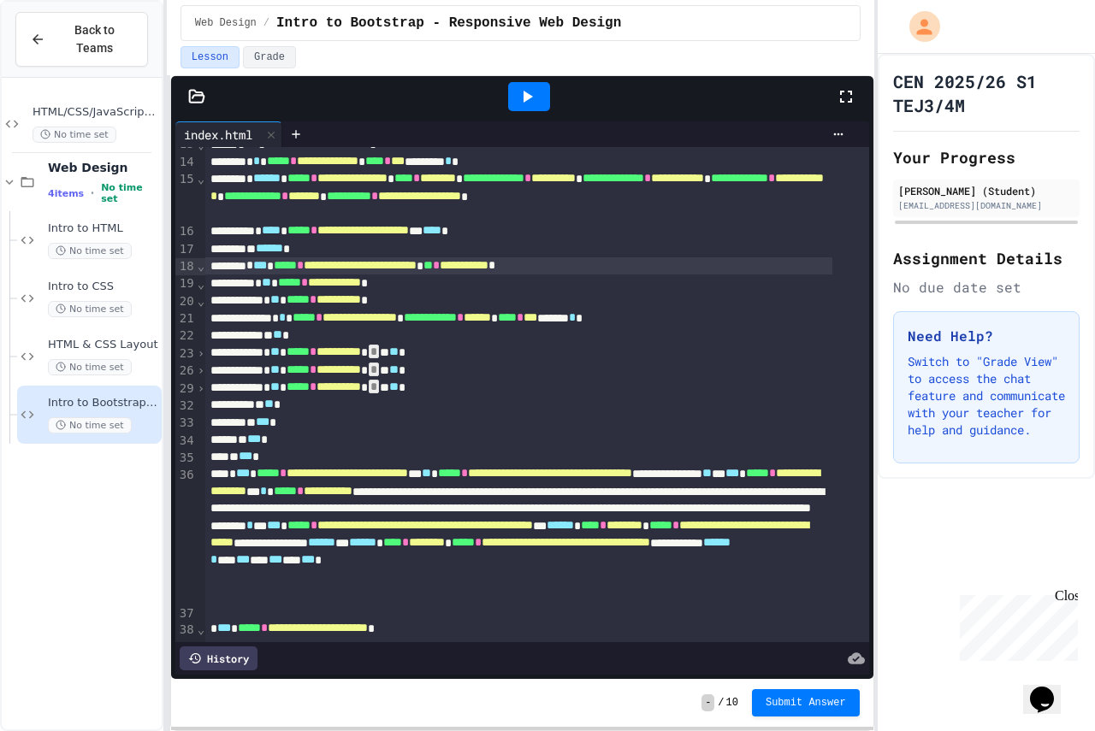
click at [198, 354] on span "›" at bounding box center [201, 353] width 9 height 14
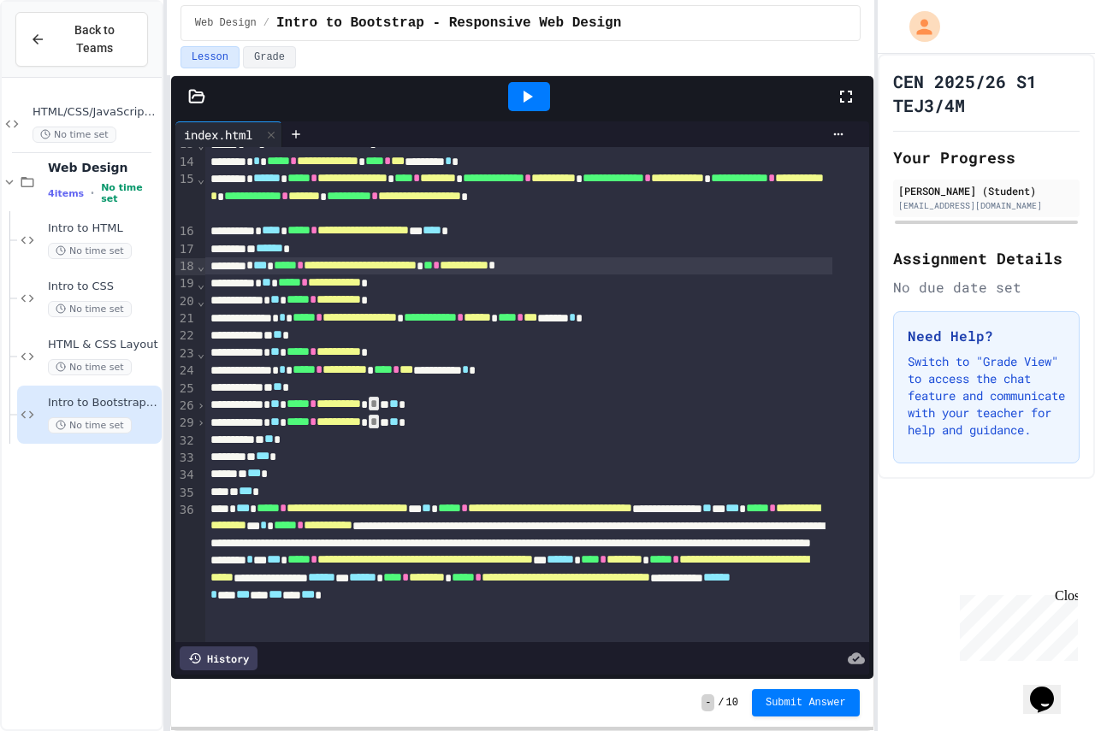
click at [197, 417] on span "›" at bounding box center [201, 423] width 9 height 14
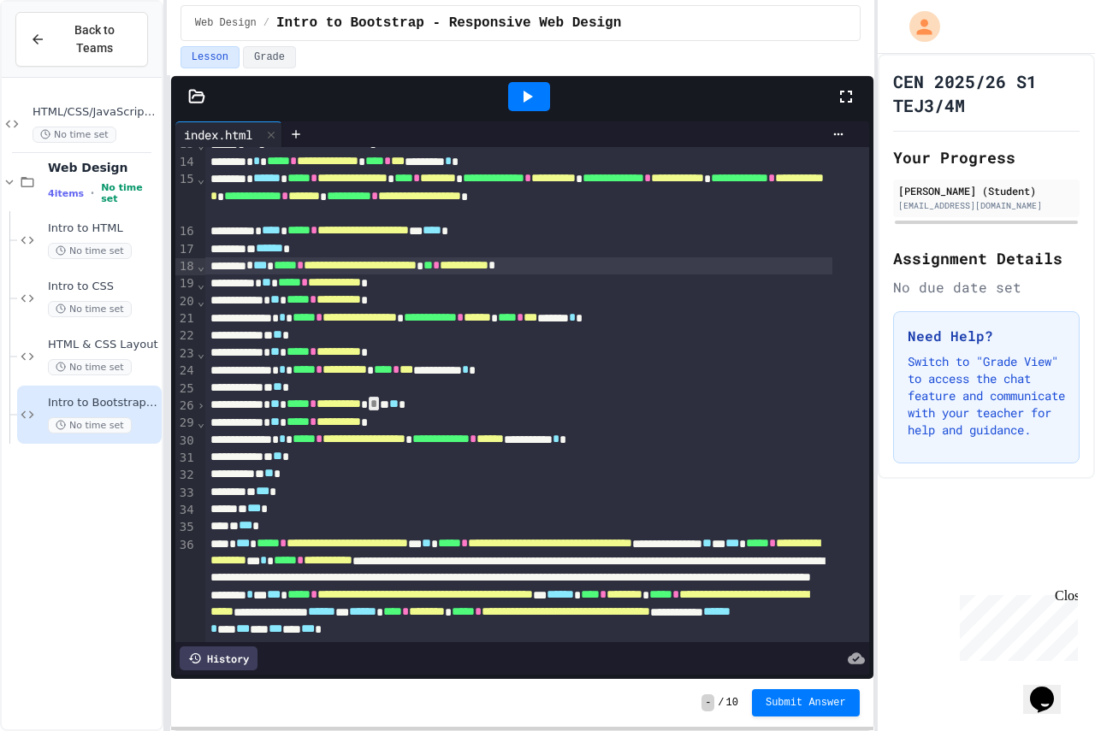
click at [198, 404] on span "›" at bounding box center [201, 406] width 9 height 14
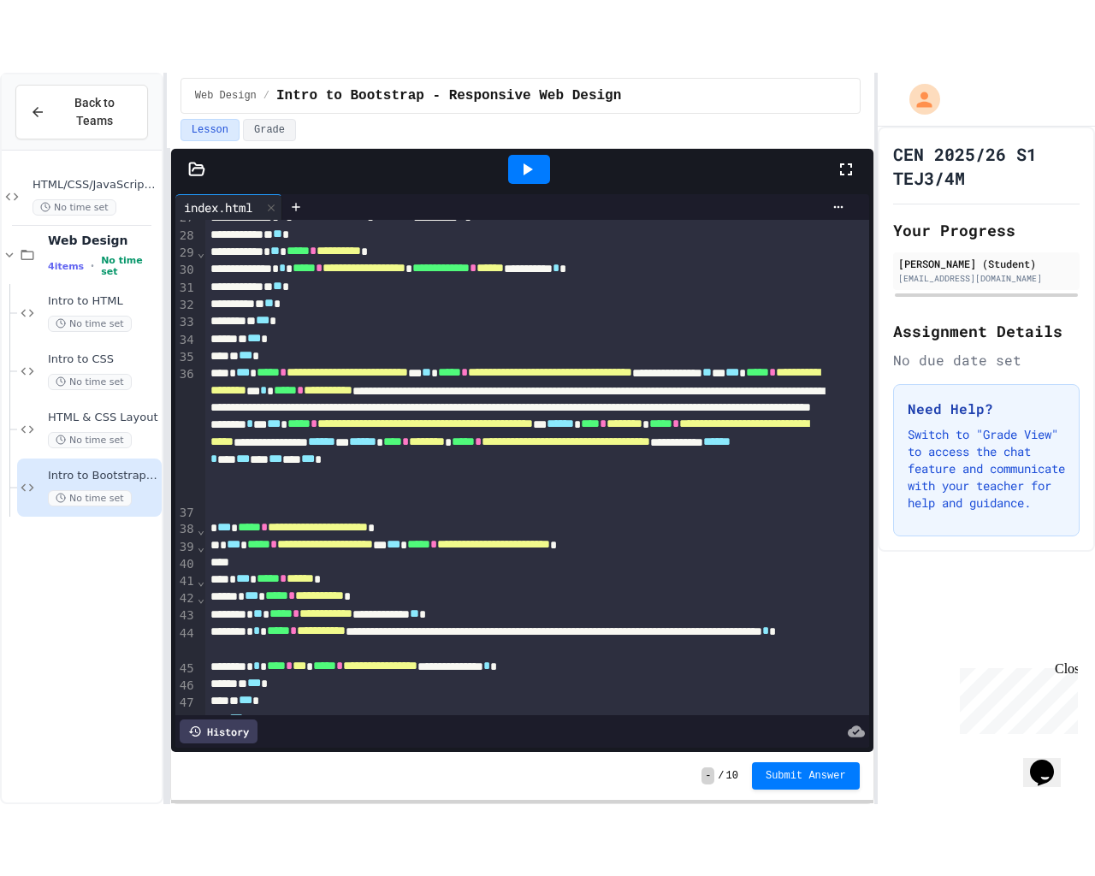
scroll to position [0, 0]
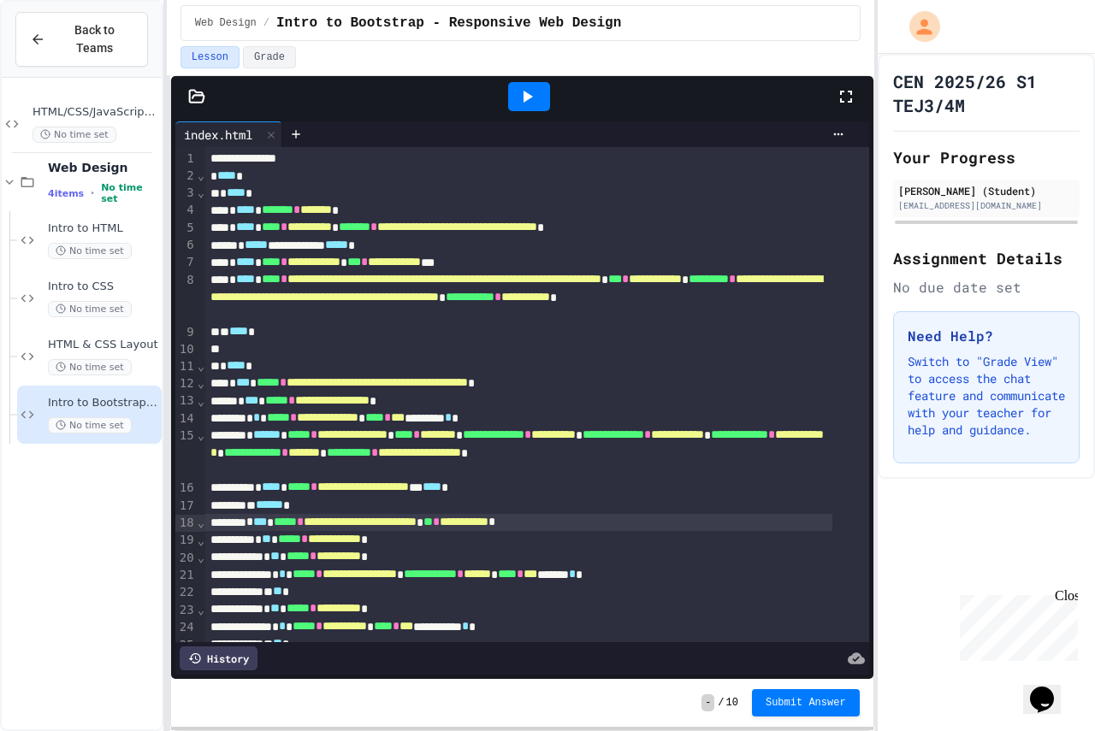
drag, startPoint x: 838, startPoint y: 96, endPoint x: 838, endPoint y: 199, distance: 103.5
click at [838, 96] on icon at bounding box center [846, 96] width 21 height 21
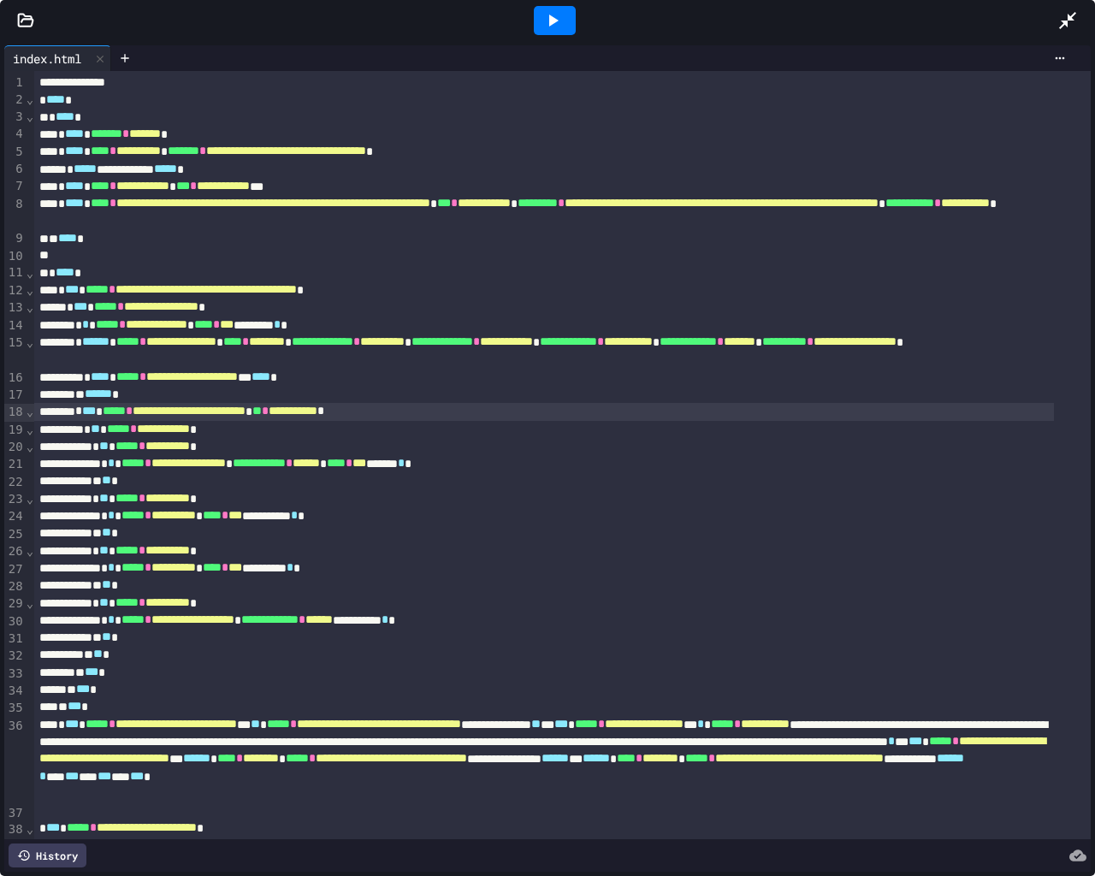
click at [570, 9] on div at bounding box center [555, 20] width 42 height 29
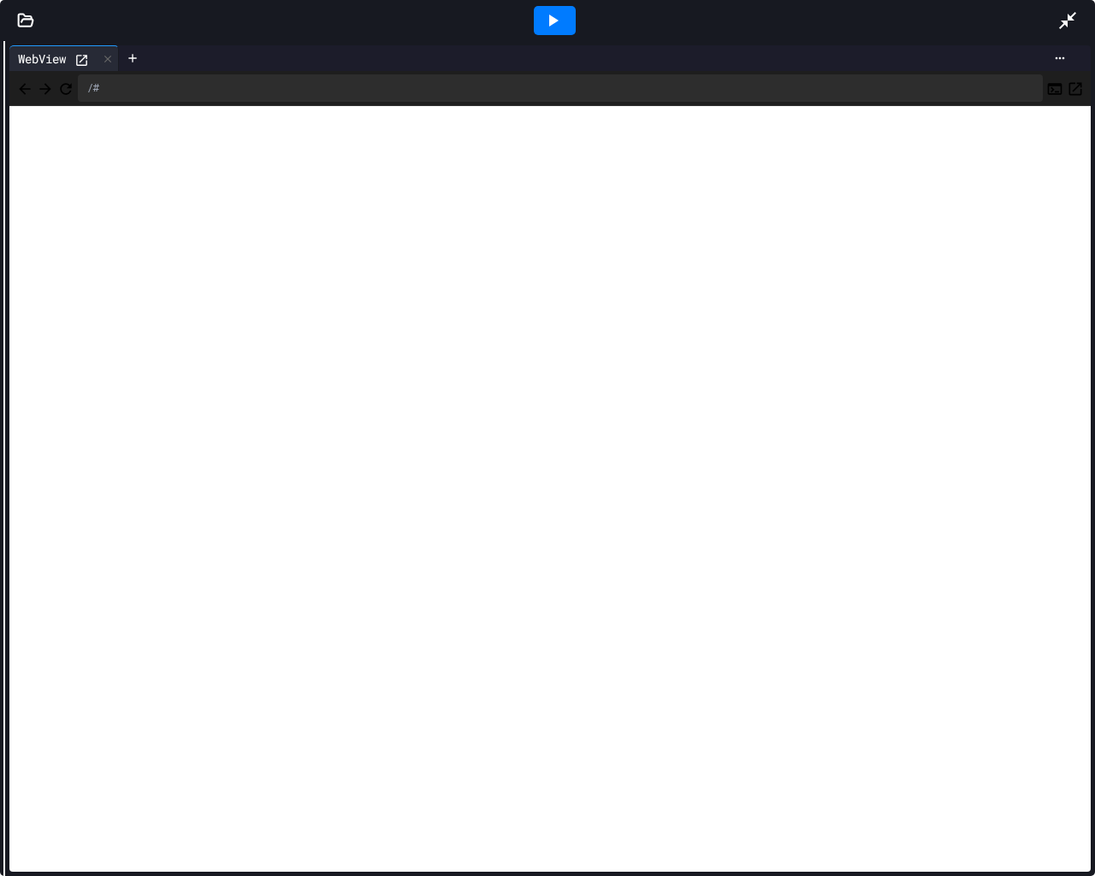
click at [0, 201] on div "**********" at bounding box center [547, 458] width 1095 height 835
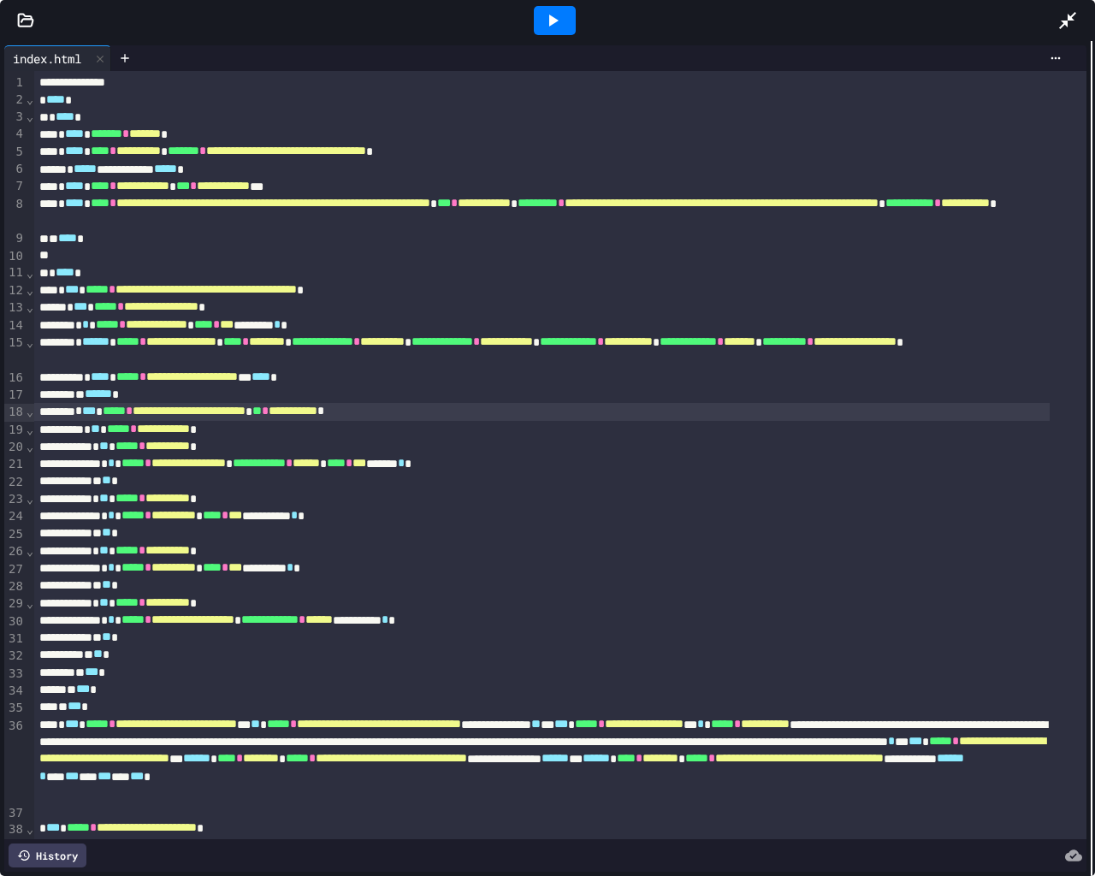
click at [1094, 337] on html "**********" at bounding box center [547, 438] width 1095 height 876
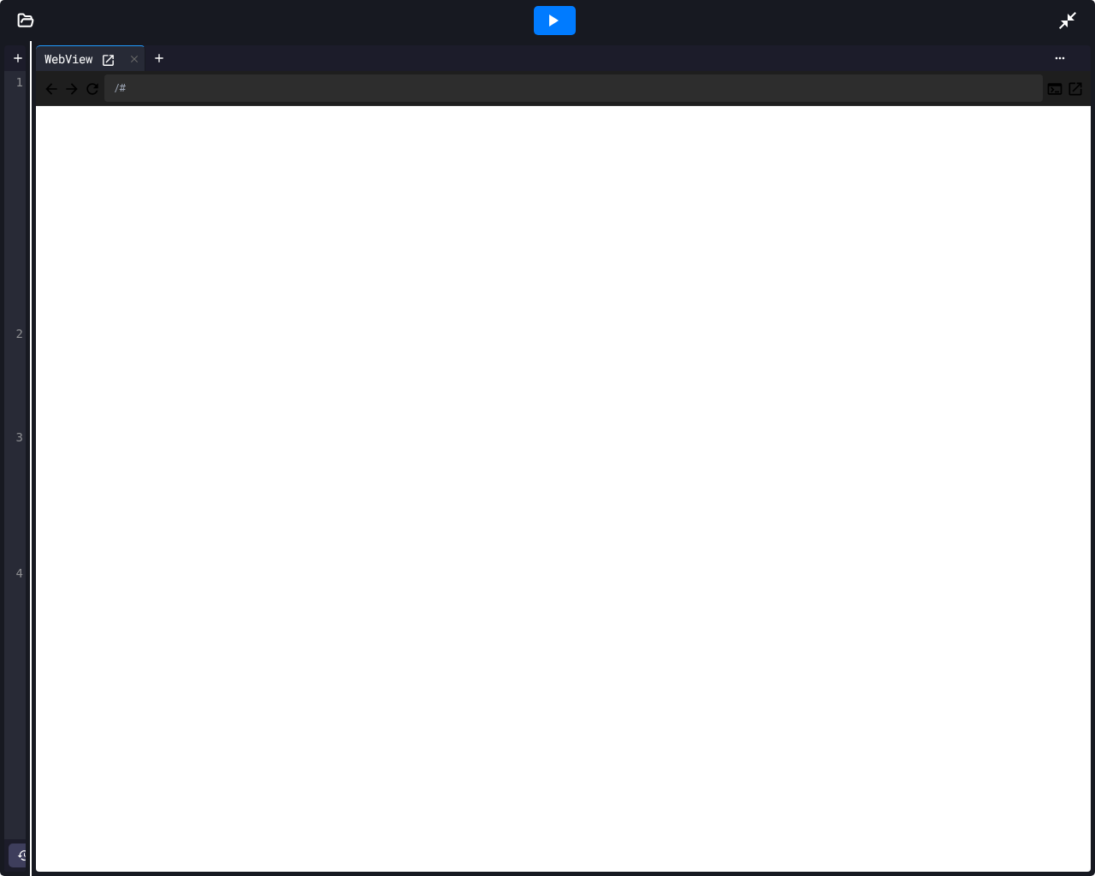
click at [0, 223] on div "**********" at bounding box center [547, 458] width 1095 height 835
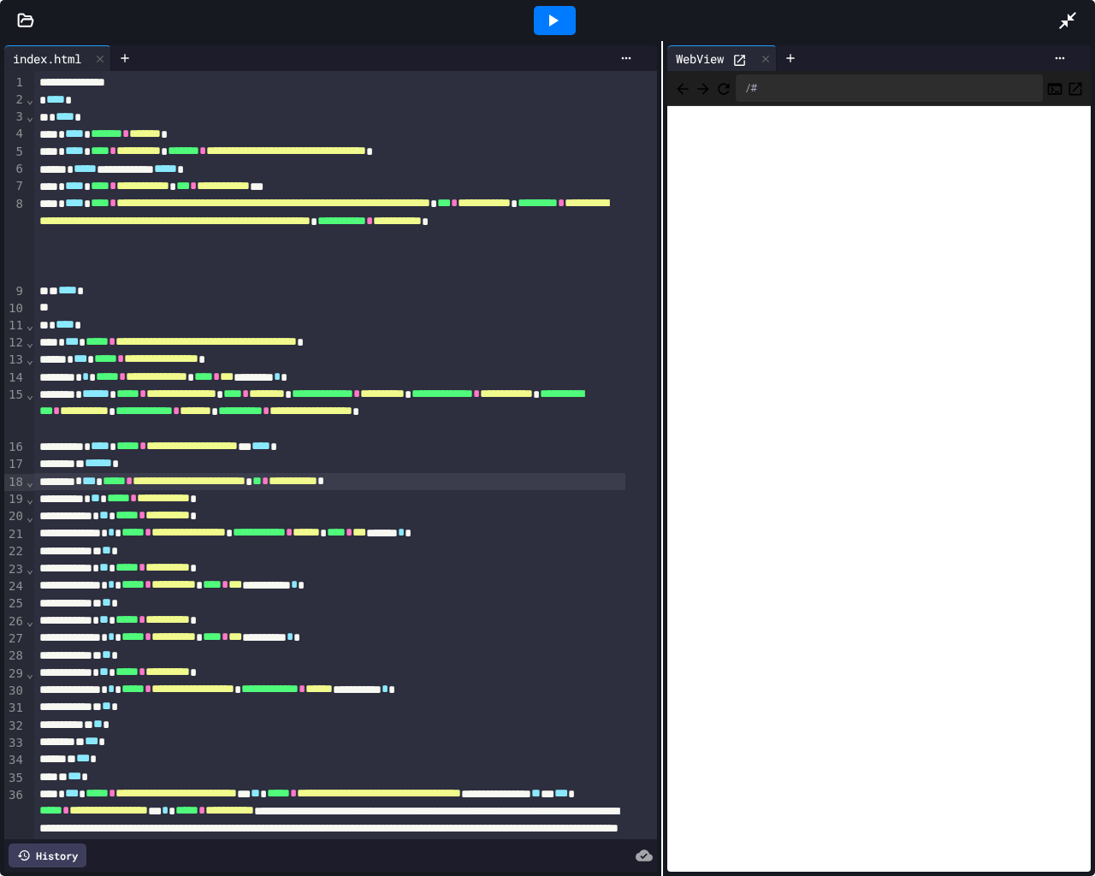
click at [664, 239] on div "**********" at bounding box center [547, 458] width 1095 height 835
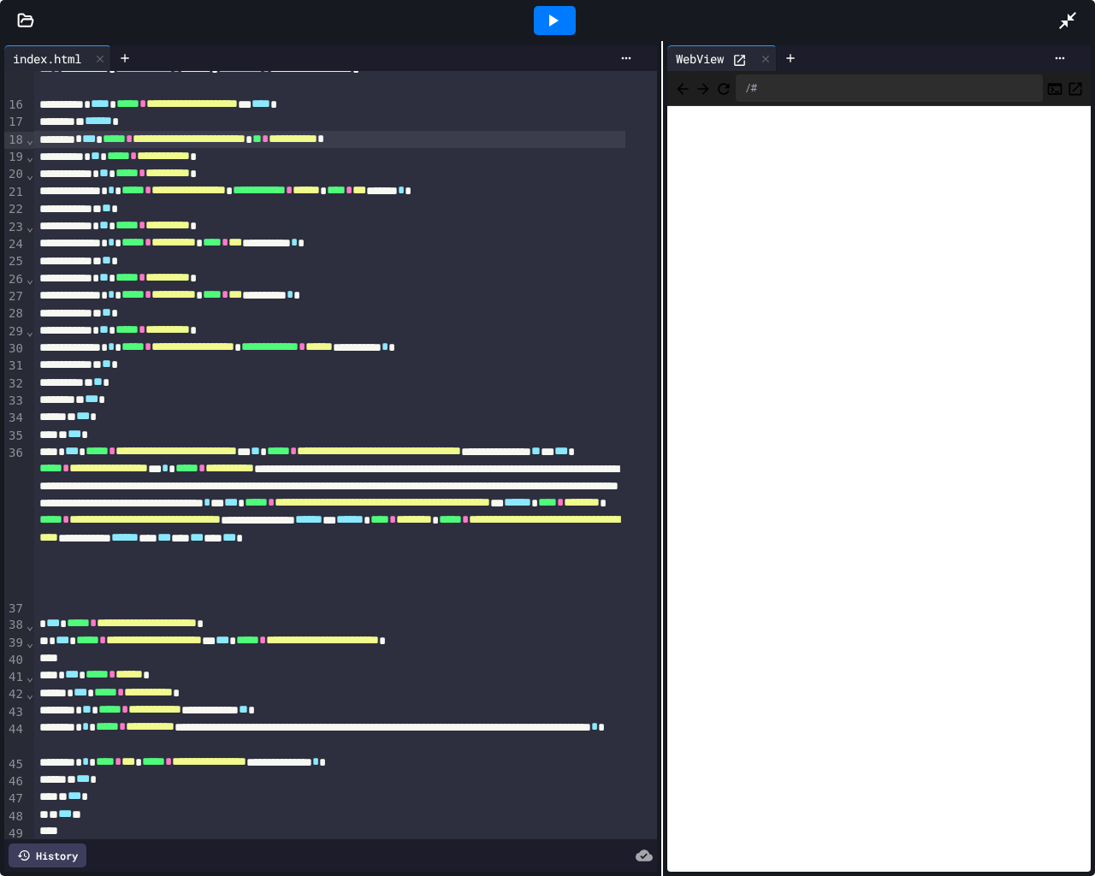
click at [153, 437] on div "** *** *" at bounding box center [329, 434] width 591 height 17
